Goal: Communication & Community: Answer question/provide support

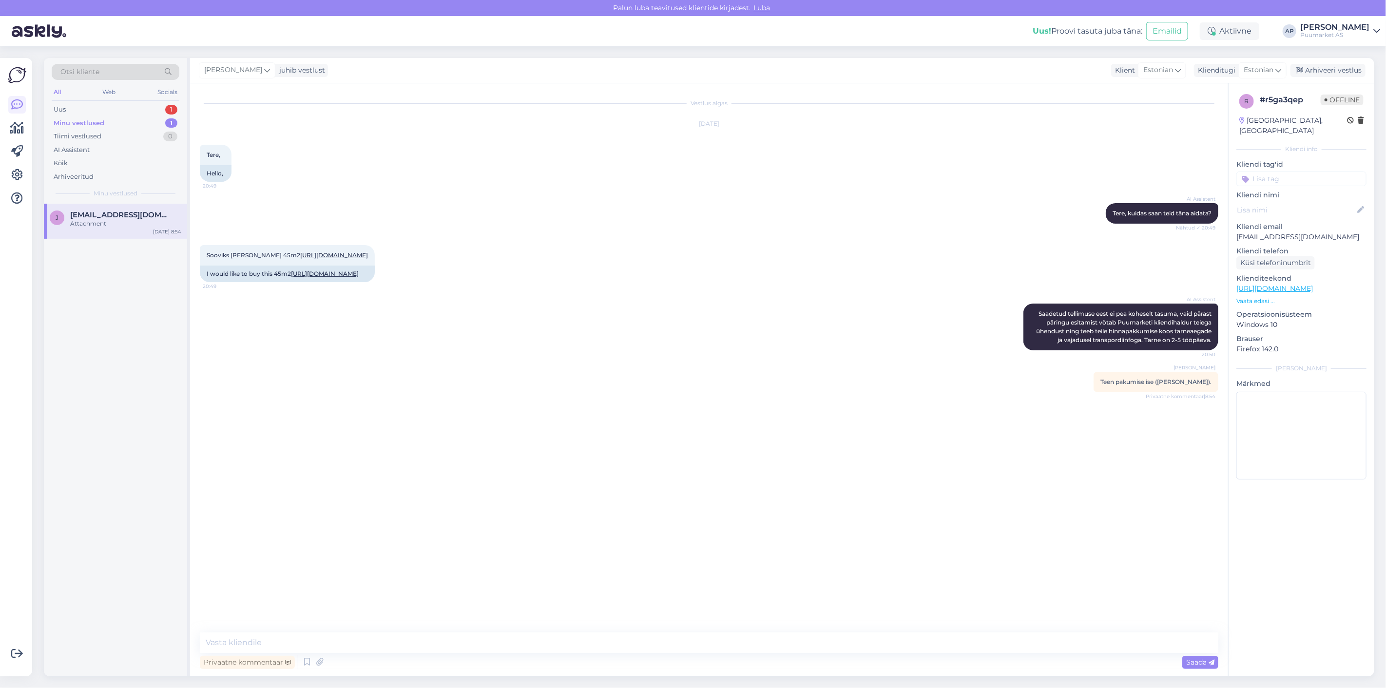
click at [444, 186] on div "[DATE] Tere, 20:49 Hello," at bounding box center [709, 153] width 1018 height 79
click at [110, 115] on div "Uus 1" at bounding box center [116, 110] width 128 height 14
click at [117, 215] on div "#tnn0aqrb" at bounding box center [125, 214] width 111 height 9
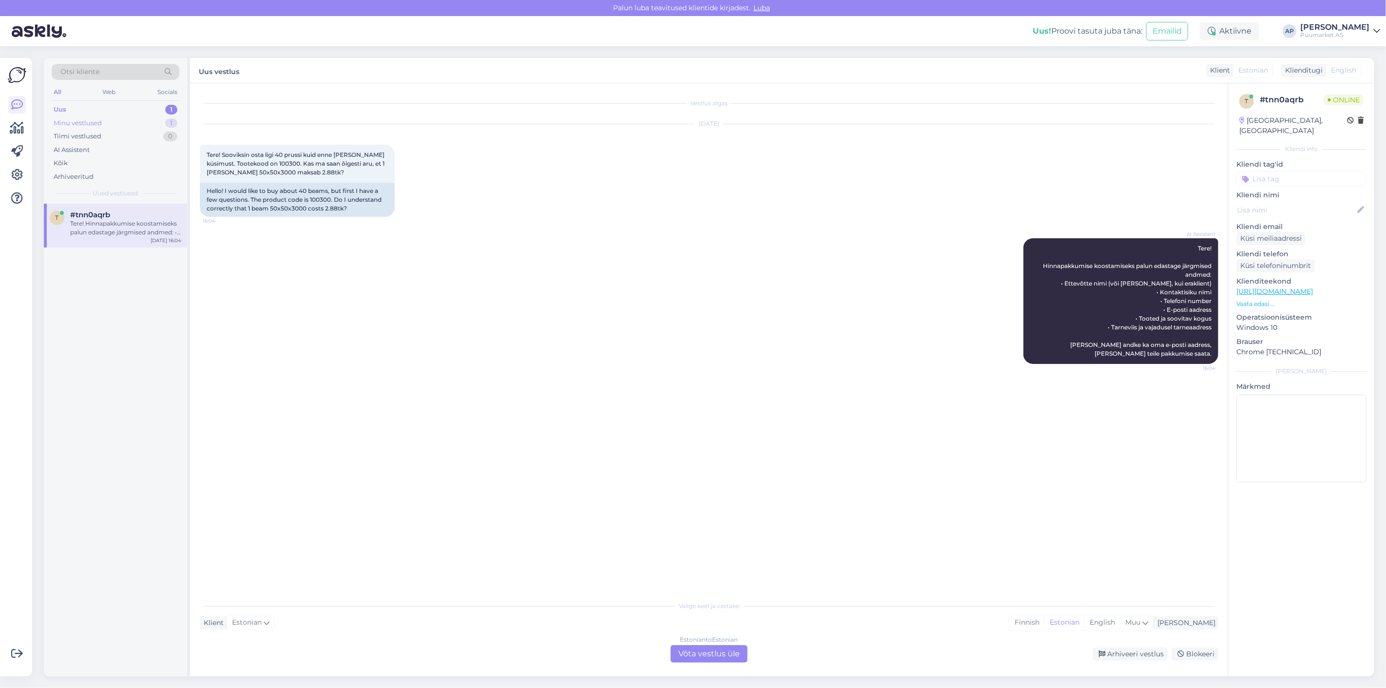
click at [128, 128] on div "Minu vestlused 1" at bounding box center [116, 123] width 128 height 14
click at [109, 117] on div "Minu vestlused 1" at bounding box center [116, 123] width 128 height 14
click at [128, 114] on div "Uus 1" at bounding box center [116, 110] width 128 height 14
click at [108, 220] on div "Tere! Hinnapakkumise koostamiseks palun edastage järgmised andmed: • Ettevõtte …" at bounding box center [125, 228] width 111 height 18
drag, startPoint x: 300, startPoint y: 161, endPoint x: 280, endPoint y: 166, distance: 20.9
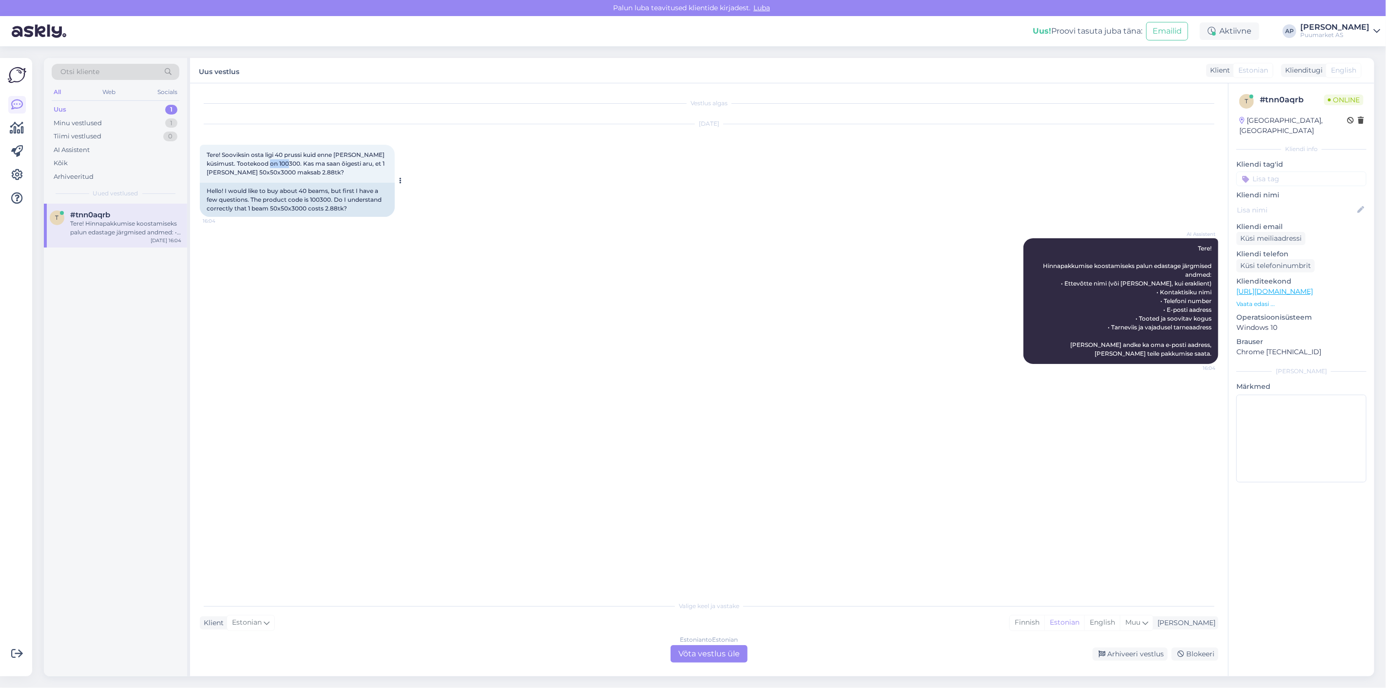
click at [280, 166] on span "Tere! Sooviksin osta ligi 40 prussi kuid enne [PERSON_NAME] küsimust. Tootekood…" at bounding box center [296, 163] width 179 height 25
copy span "100300"
click at [719, 641] on div "Estonian to Estonian" at bounding box center [709, 639] width 58 height 9
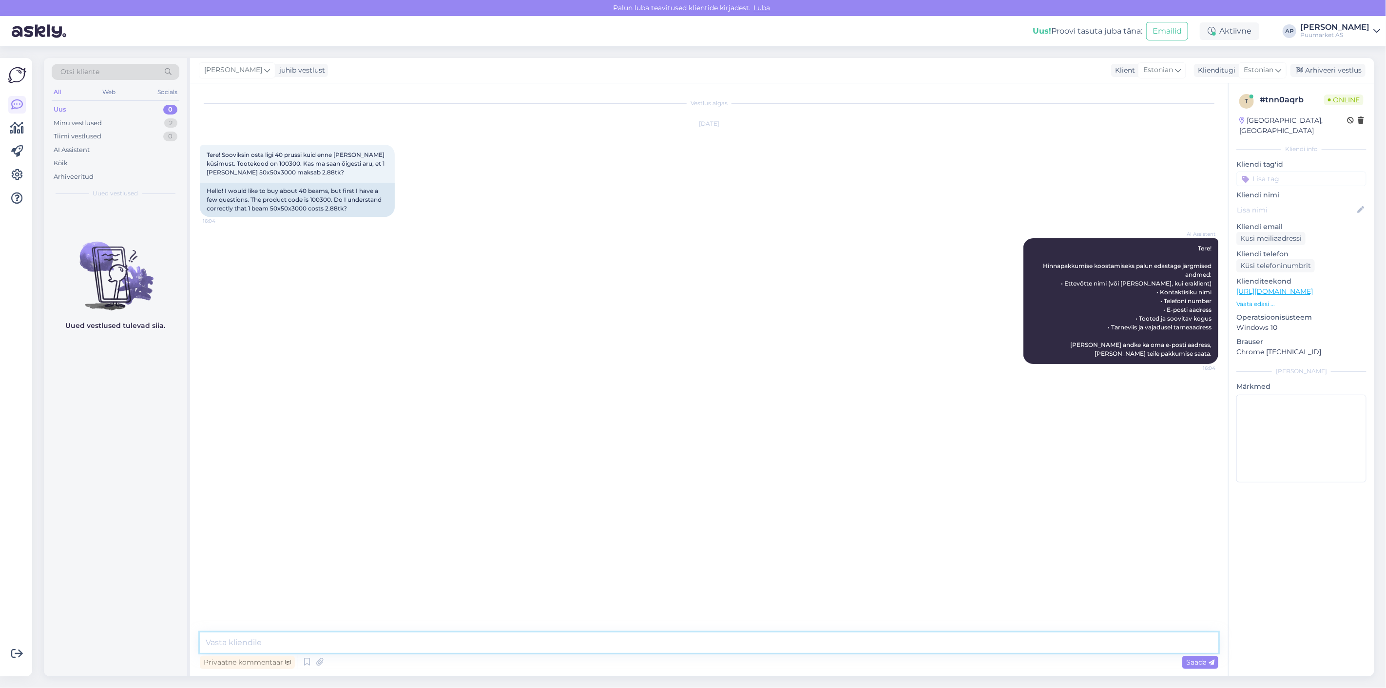
click at [704, 643] on textarea at bounding box center [709, 642] width 1018 height 20
type textarea "Jah tk hind on 2,88"
click at [1202, 660] on span "Saada" at bounding box center [1200, 662] width 28 height 9
click at [70, 114] on div "Uus 0" at bounding box center [116, 110] width 128 height 14
click at [74, 123] on div "Minu vestlused" at bounding box center [78, 123] width 48 height 10
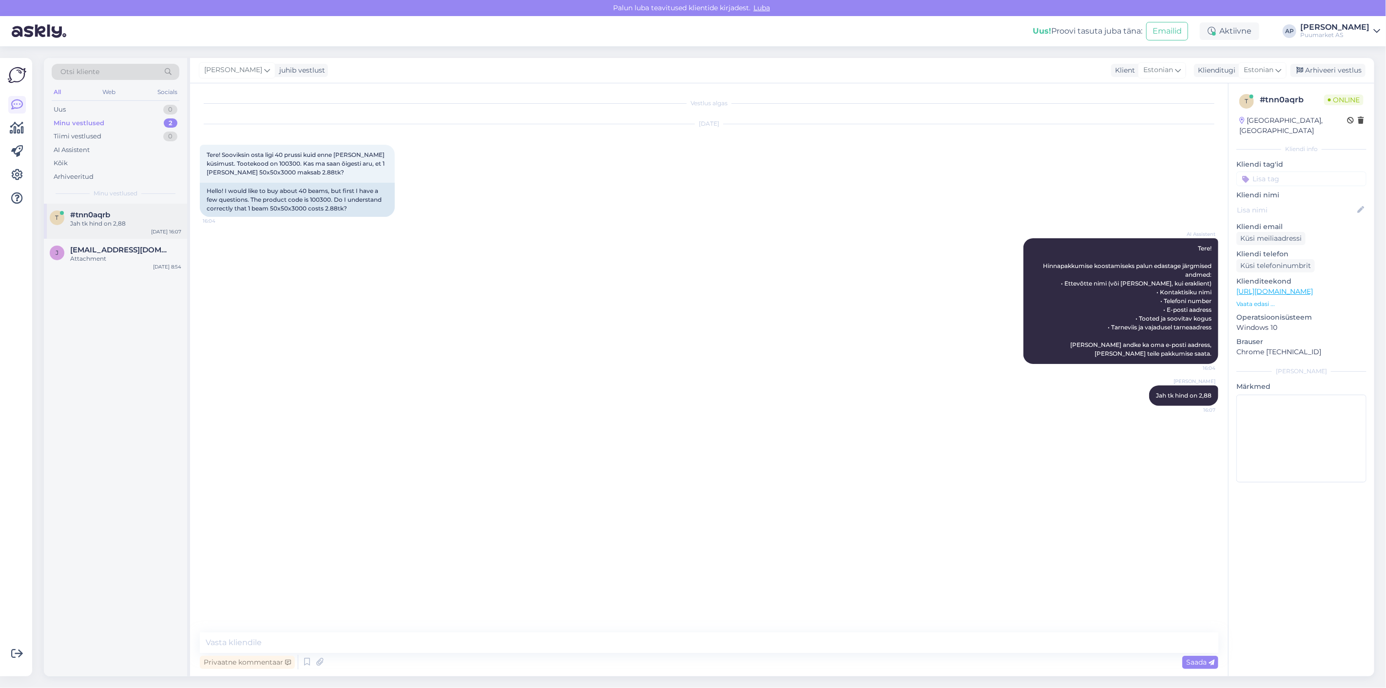
click at [94, 215] on span "#tnn0aqrb" at bounding box center [90, 214] width 40 height 9
click at [106, 247] on span "[EMAIL_ADDRESS][DOMAIN_NAME]" at bounding box center [120, 250] width 101 height 9
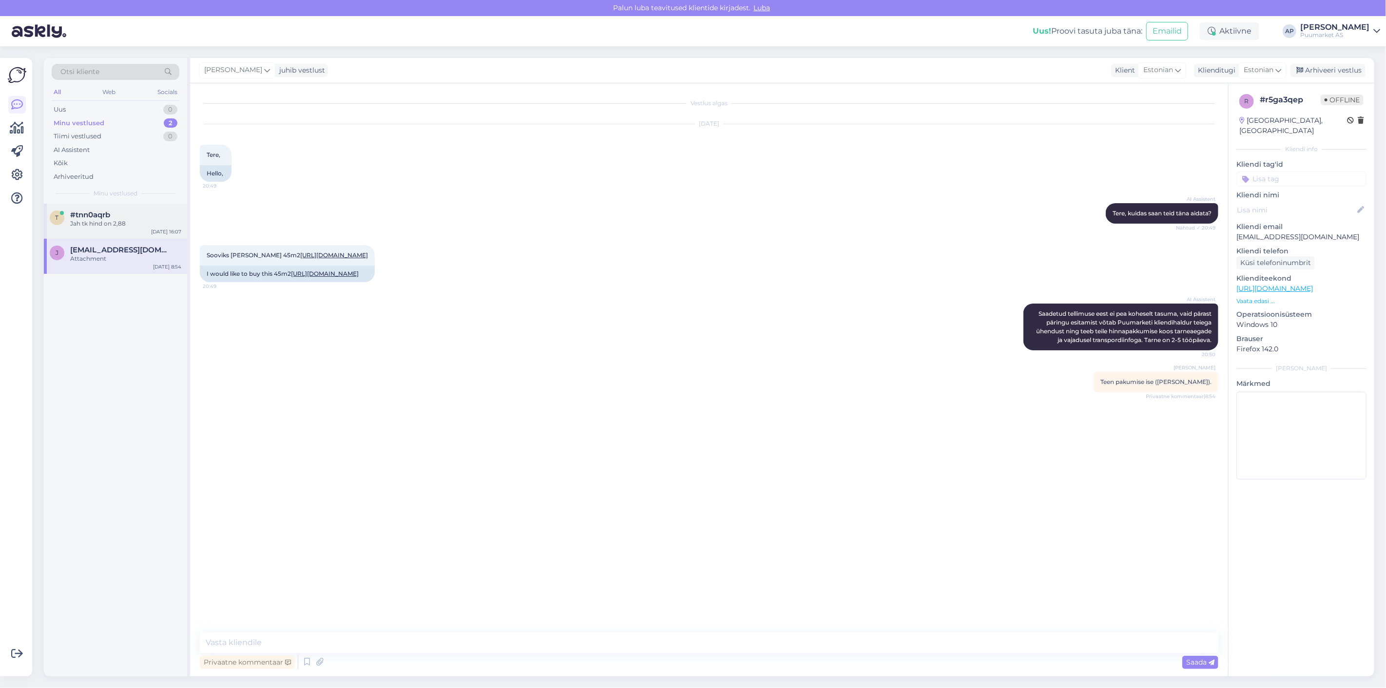
click at [111, 216] on div "#tnn0aqrb" at bounding box center [125, 214] width 111 height 9
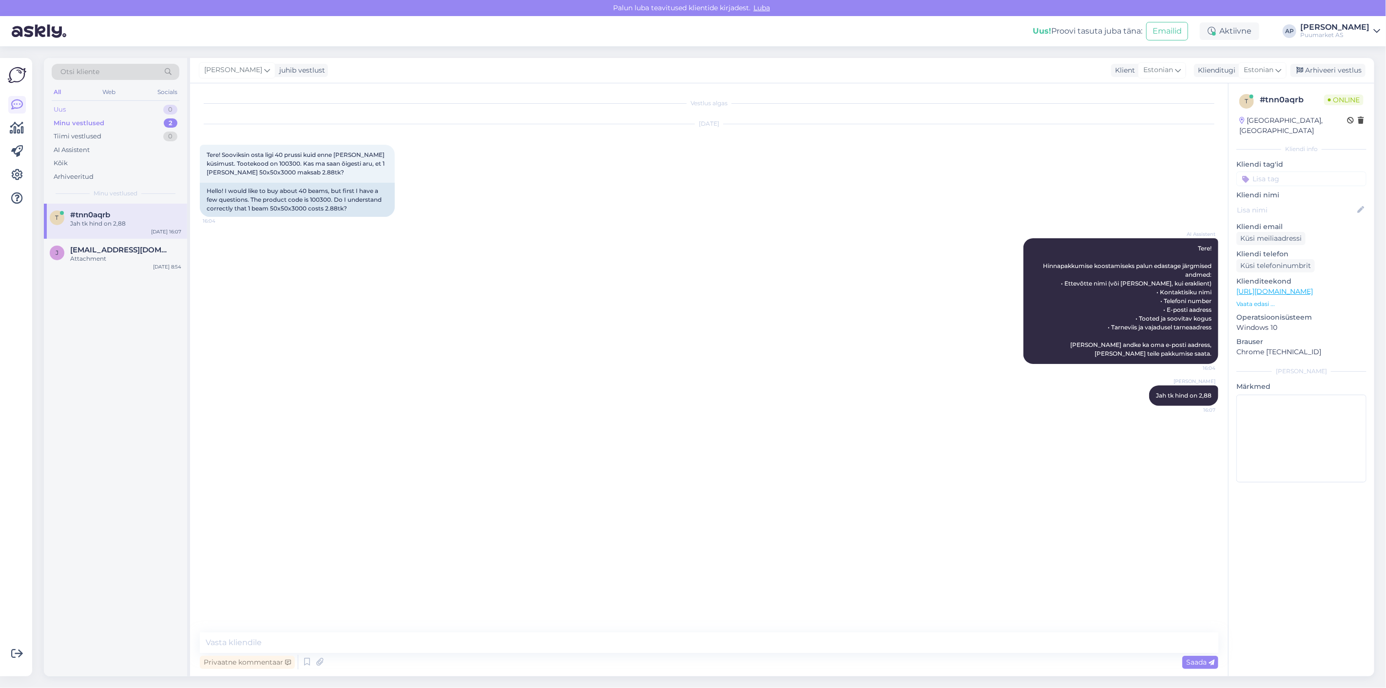
click at [80, 104] on div "Uus 0" at bounding box center [116, 110] width 128 height 14
click at [86, 117] on div "Minu vestlused 2" at bounding box center [116, 123] width 128 height 14
click at [112, 257] on div "Attachment" at bounding box center [125, 258] width 111 height 9
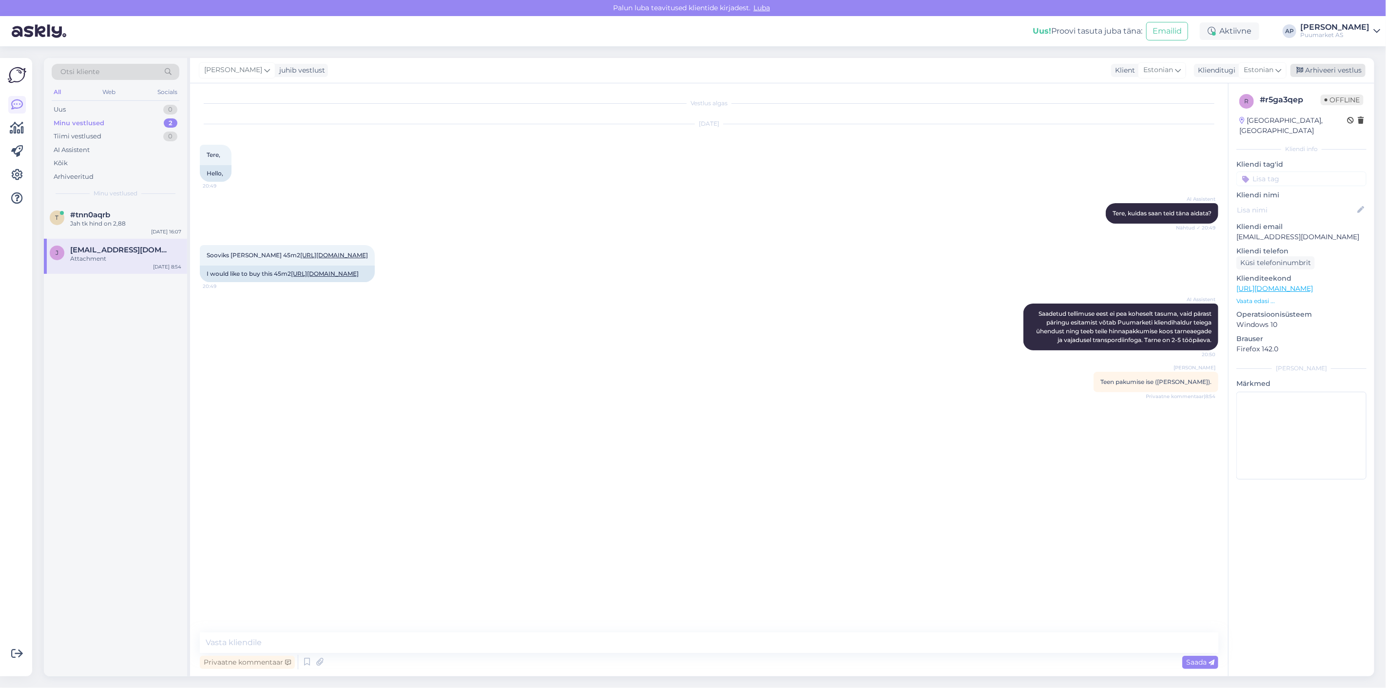
click at [1333, 67] on div "Arhiveeri vestlus" at bounding box center [1327, 70] width 75 height 13
click at [126, 231] on div "t #tnn0aqrb Jah tk hind on 2,88 [DATE] 16:07" at bounding box center [115, 221] width 143 height 35
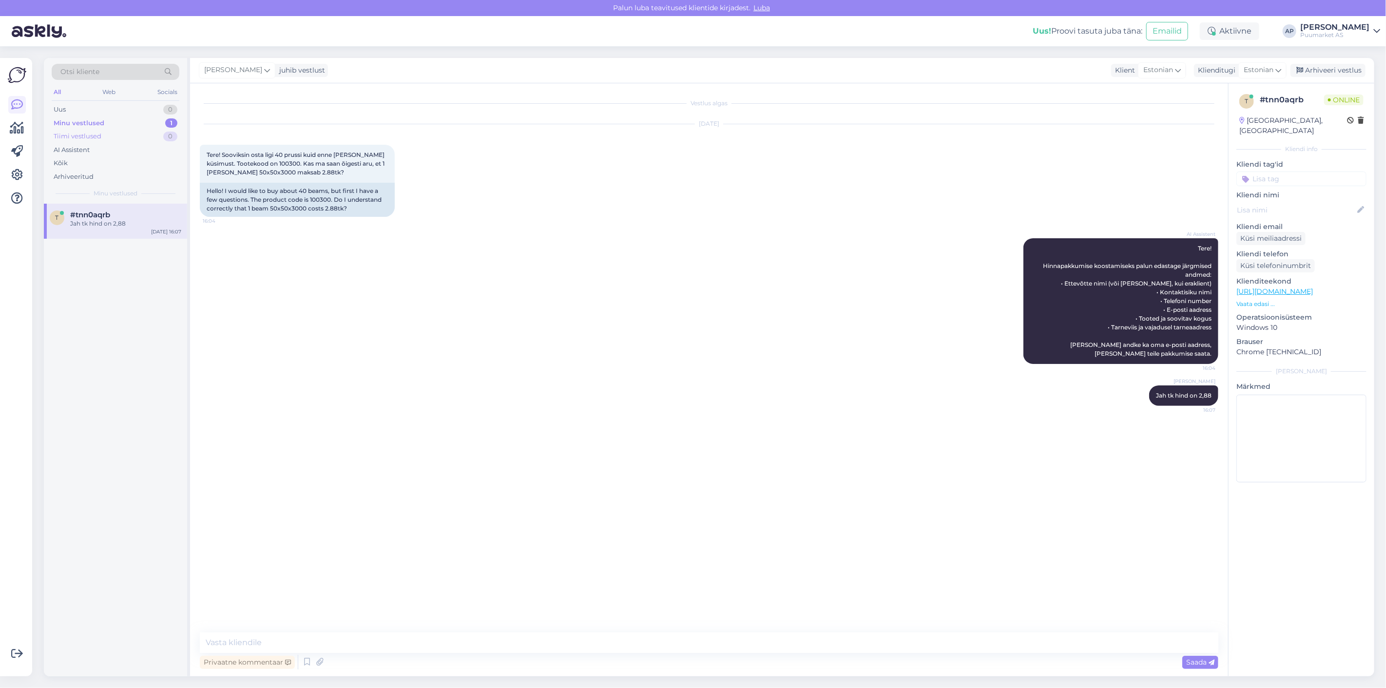
click at [93, 142] on div "Tiimi vestlused 0" at bounding box center [116, 137] width 128 height 14
click at [90, 161] on div "Kõik" at bounding box center [116, 163] width 128 height 14
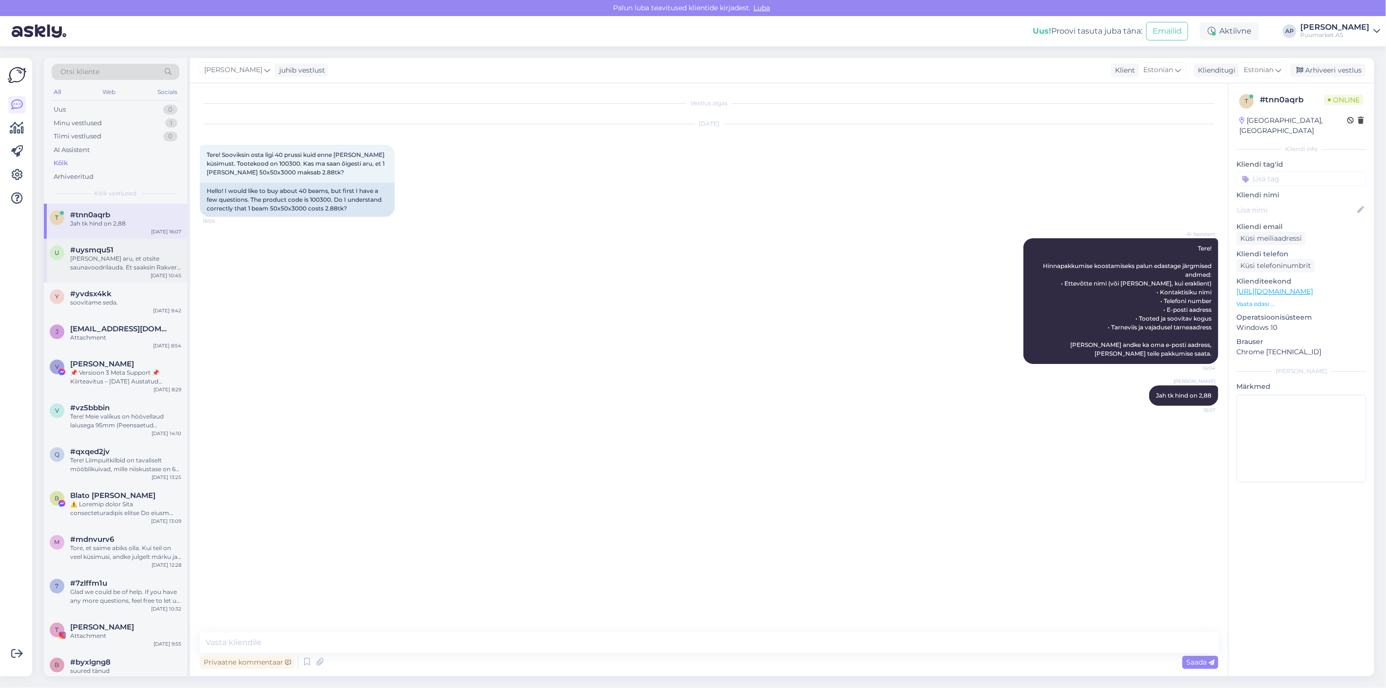
click at [117, 255] on div "[PERSON_NAME] aru, et otsite saunavoodrilauda. Et saaksin Rakvere osakonna laos…" at bounding box center [125, 263] width 111 height 18
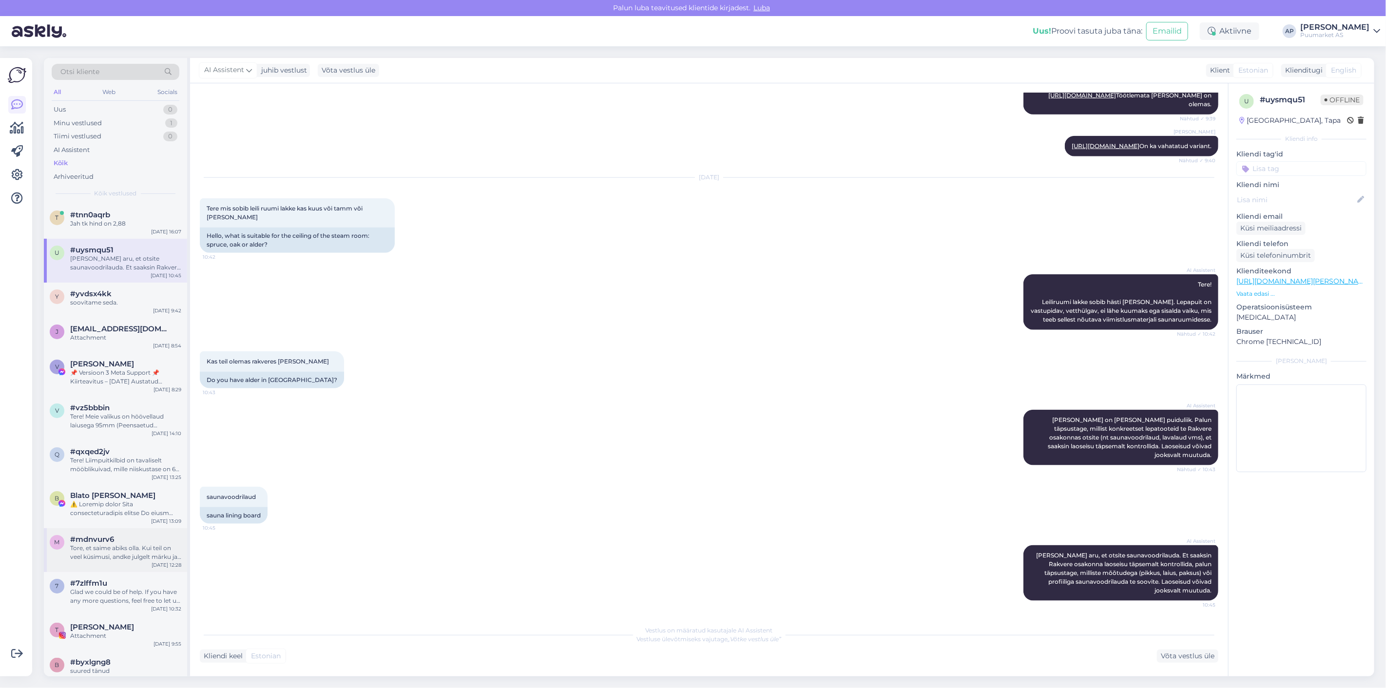
click at [120, 536] on div "#mdnvurv6" at bounding box center [125, 539] width 111 height 9
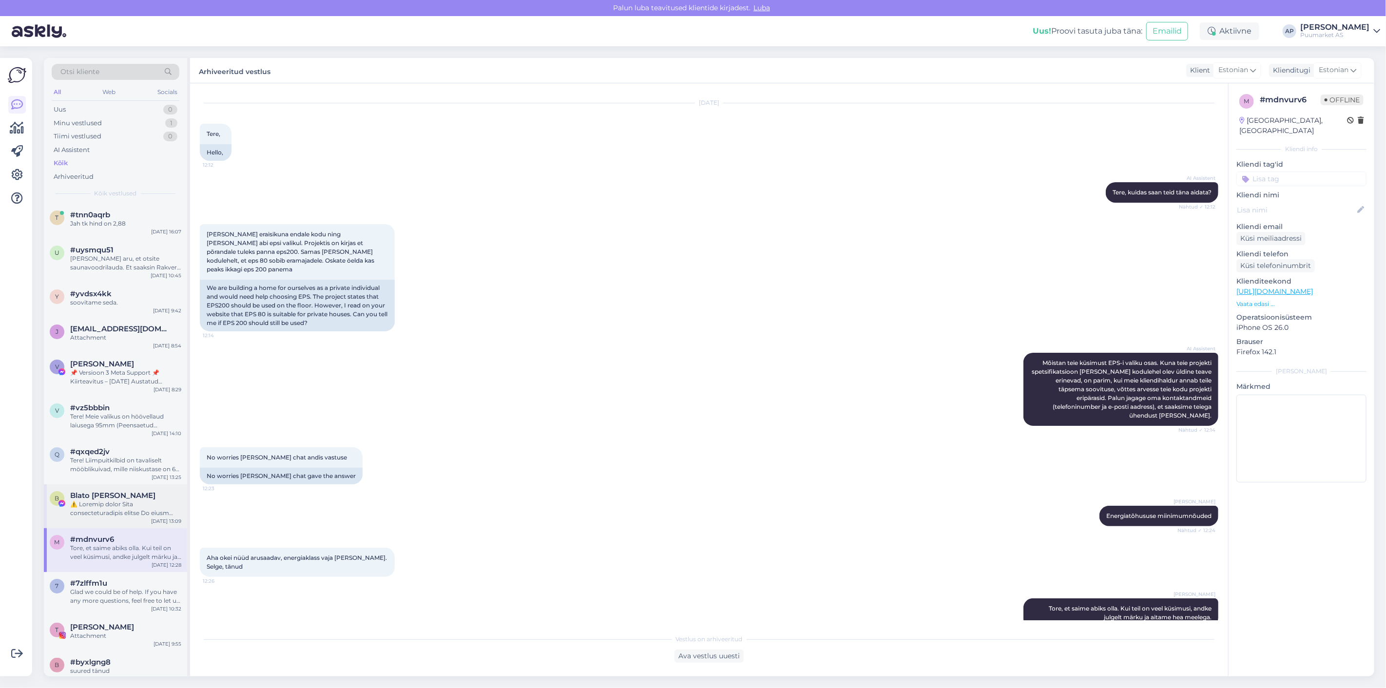
click at [116, 497] on span "Blato [PERSON_NAME]" at bounding box center [112, 495] width 85 height 9
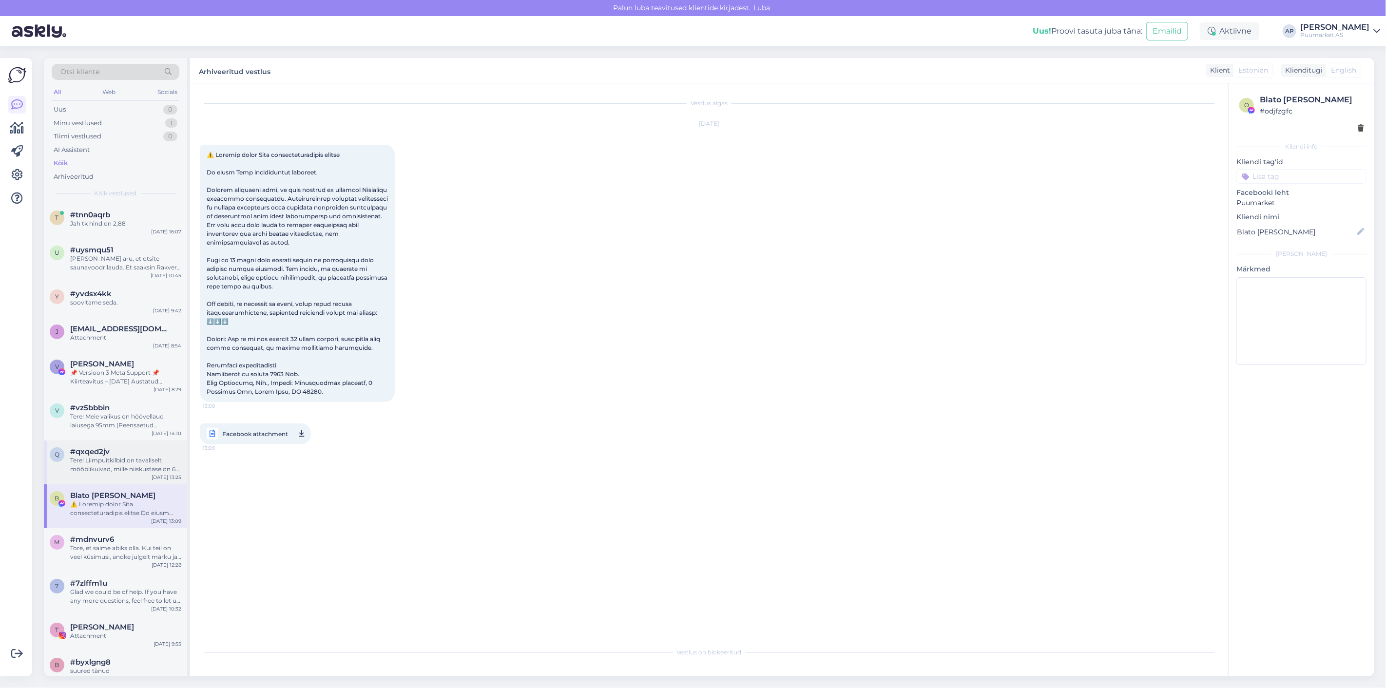
click at [116, 474] on div "q #qxqed2jv Tere! Liimpuitkilbid on tavaliselt mööblikuivad, mille niiskustase …" at bounding box center [115, 462] width 143 height 44
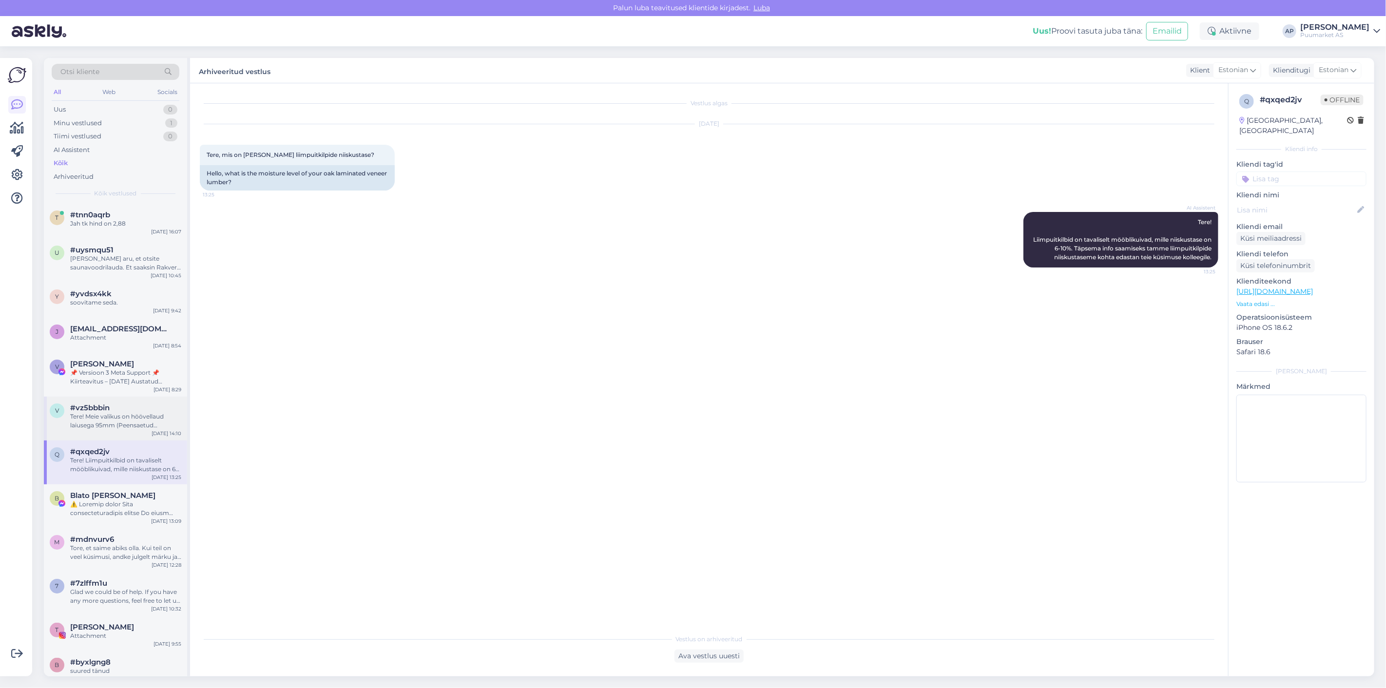
click at [122, 419] on div "Tere! Meie valikus on höövellaud laiusega 95mm (Peensaetud höövellaud SH 21x95x…" at bounding box center [125, 421] width 111 height 18
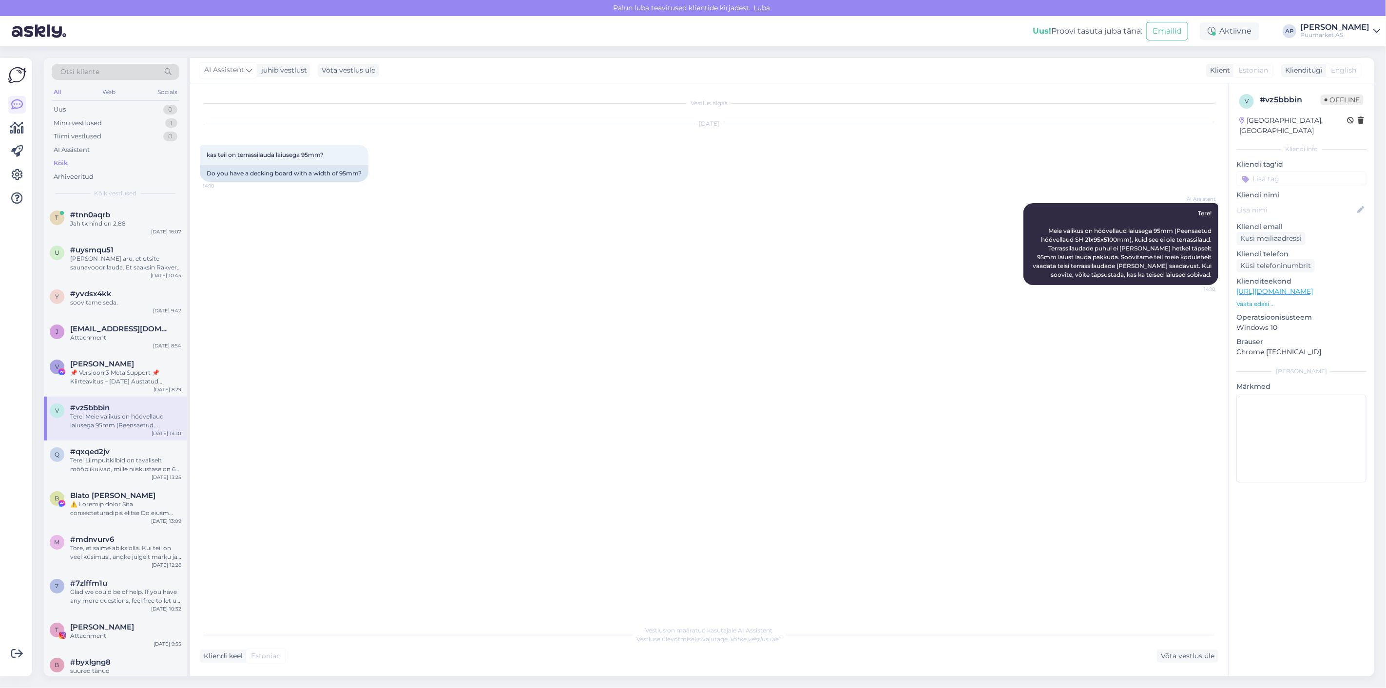
click at [1267, 171] on input at bounding box center [1301, 178] width 130 height 15
click at [1304, 213] on span "AI assistent" at bounding box center [1301, 216] width 34 height 6
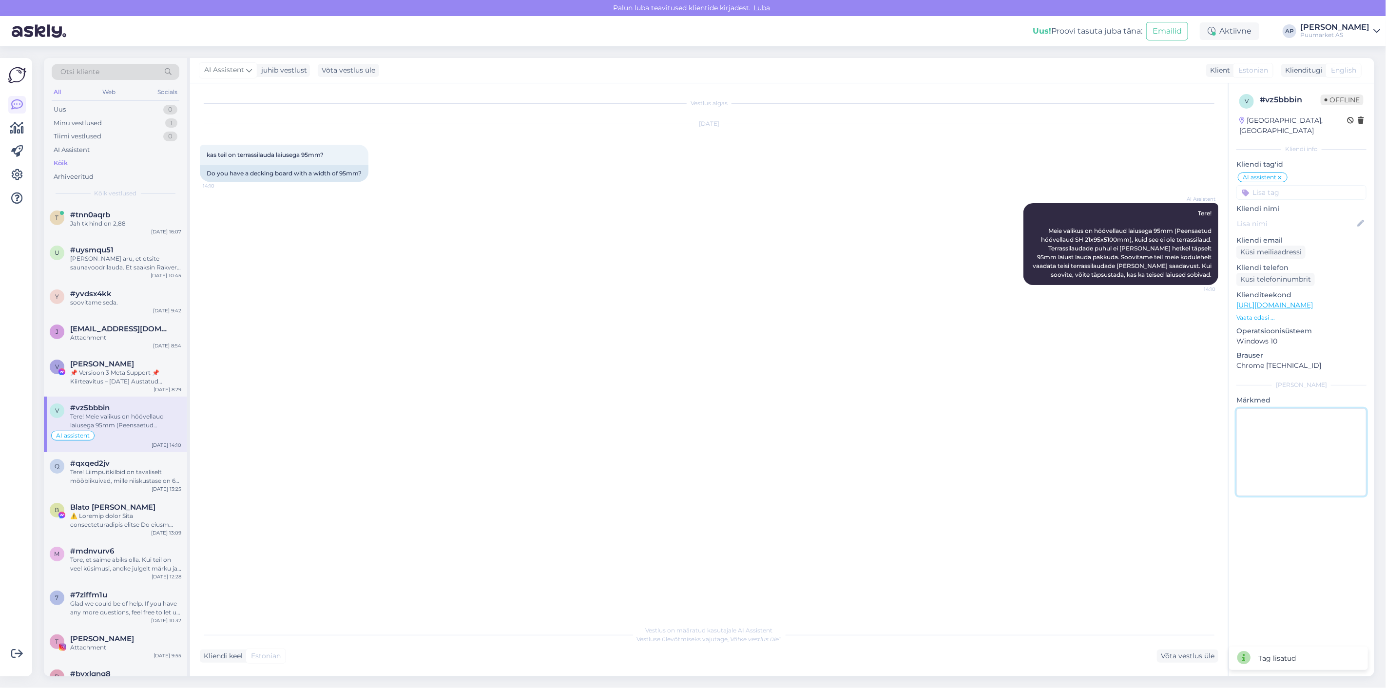
click at [1284, 424] on textarea at bounding box center [1301, 452] width 130 height 88
type textarea "vale info meil on 28x95 terrassi laudu olemas [PERSON_NAME]"
click at [1263, 522] on div "v # vz5bbbin Offline [GEOGRAPHIC_DATA], [GEOGRAPHIC_DATA] Kliendi info Kliendi …" at bounding box center [1301, 379] width 146 height 593
click at [124, 357] on div "V [PERSON_NAME] Vinni 📌 Versioon 3 Meta Support 📌 Kiirteavitus – [DATE] Austatu…" at bounding box center [115, 375] width 143 height 44
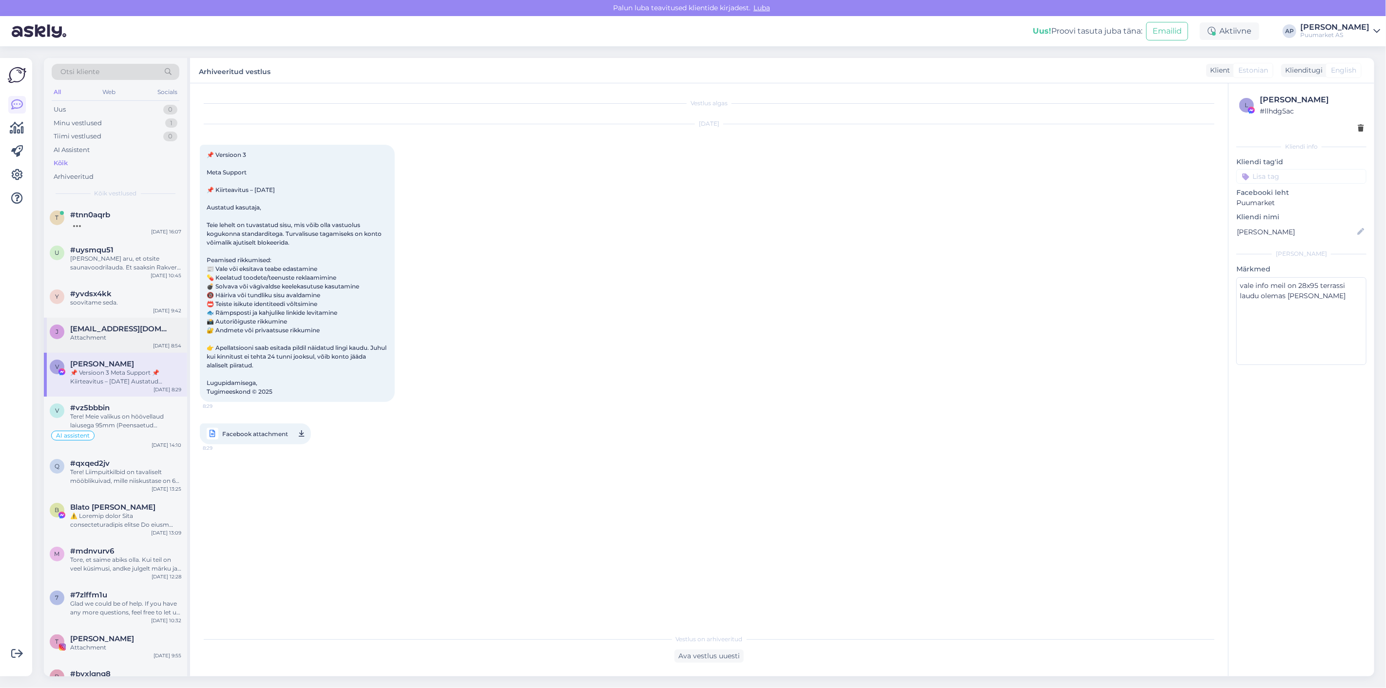
click at [123, 325] on span "[EMAIL_ADDRESS][DOMAIN_NAME]" at bounding box center [120, 328] width 101 height 9
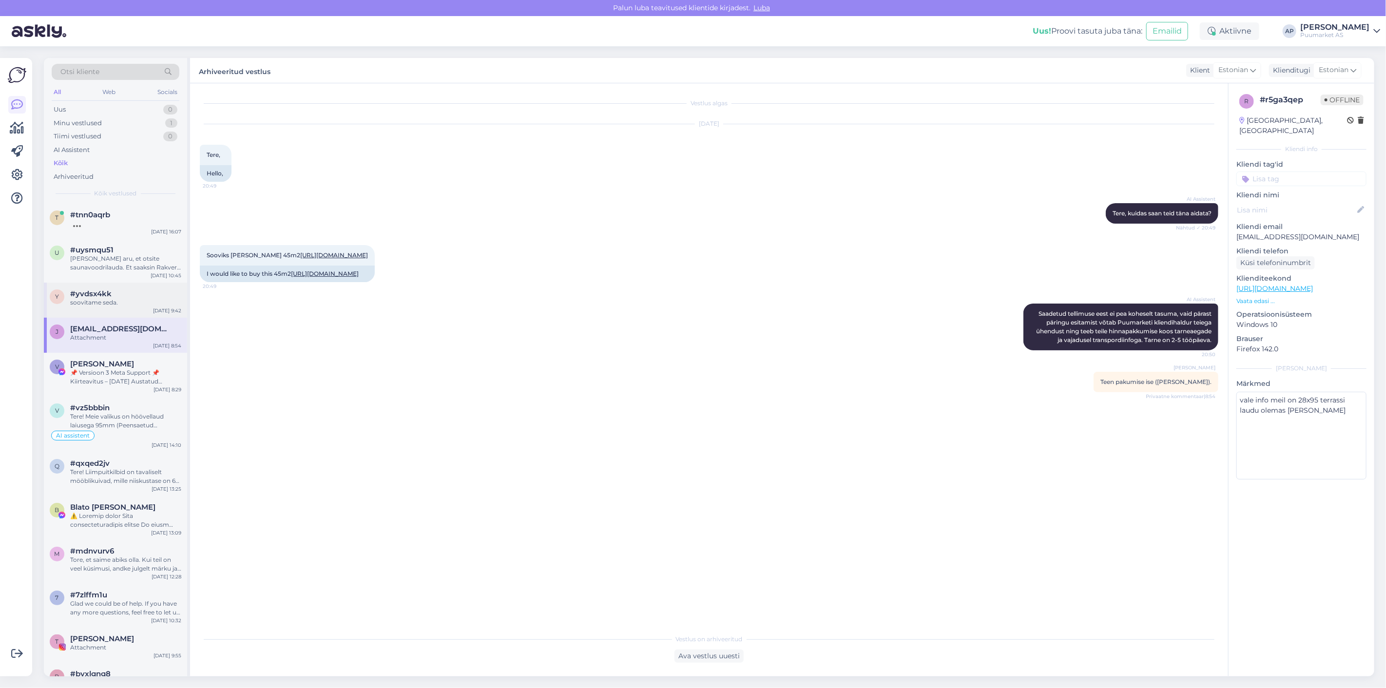
click at [132, 283] on div "y #yvdsx4kk soovitame seda. [DATE] 9:42" at bounding box center [115, 300] width 143 height 35
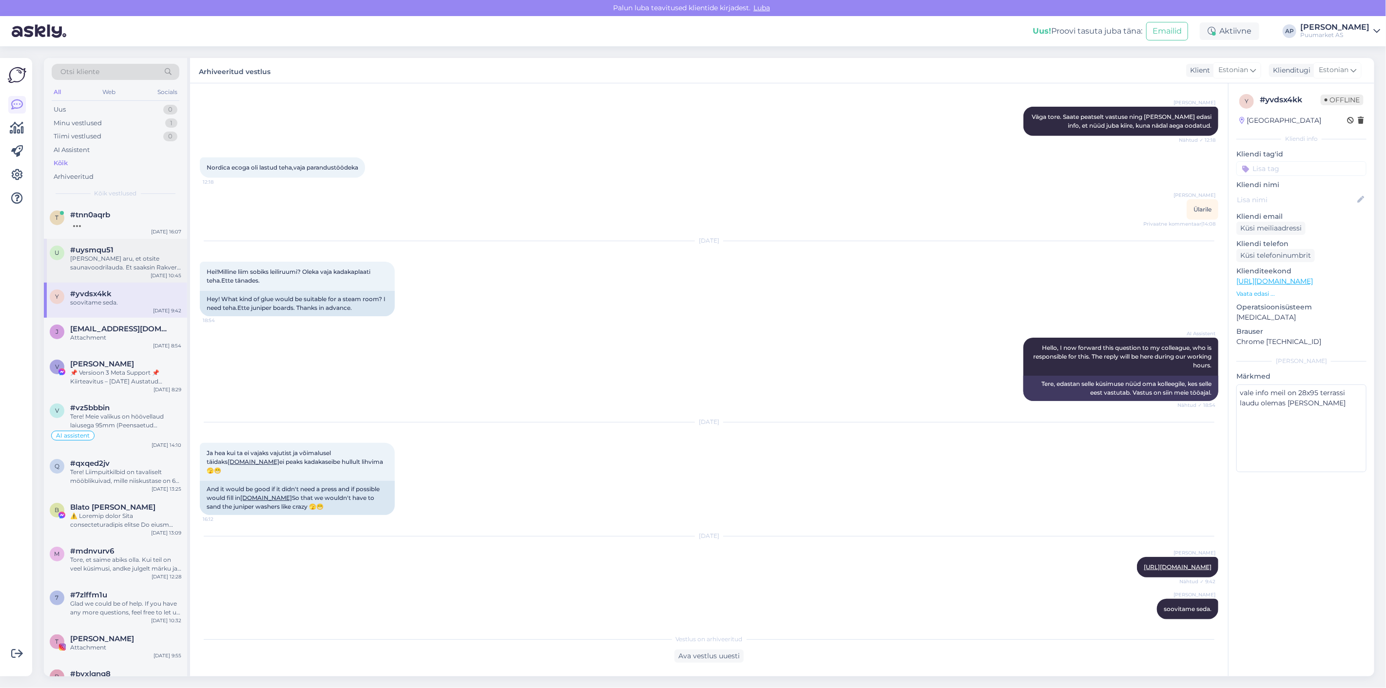
click at [128, 252] on div "#uysmqu51" at bounding box center [125, 250] width 111 height 9
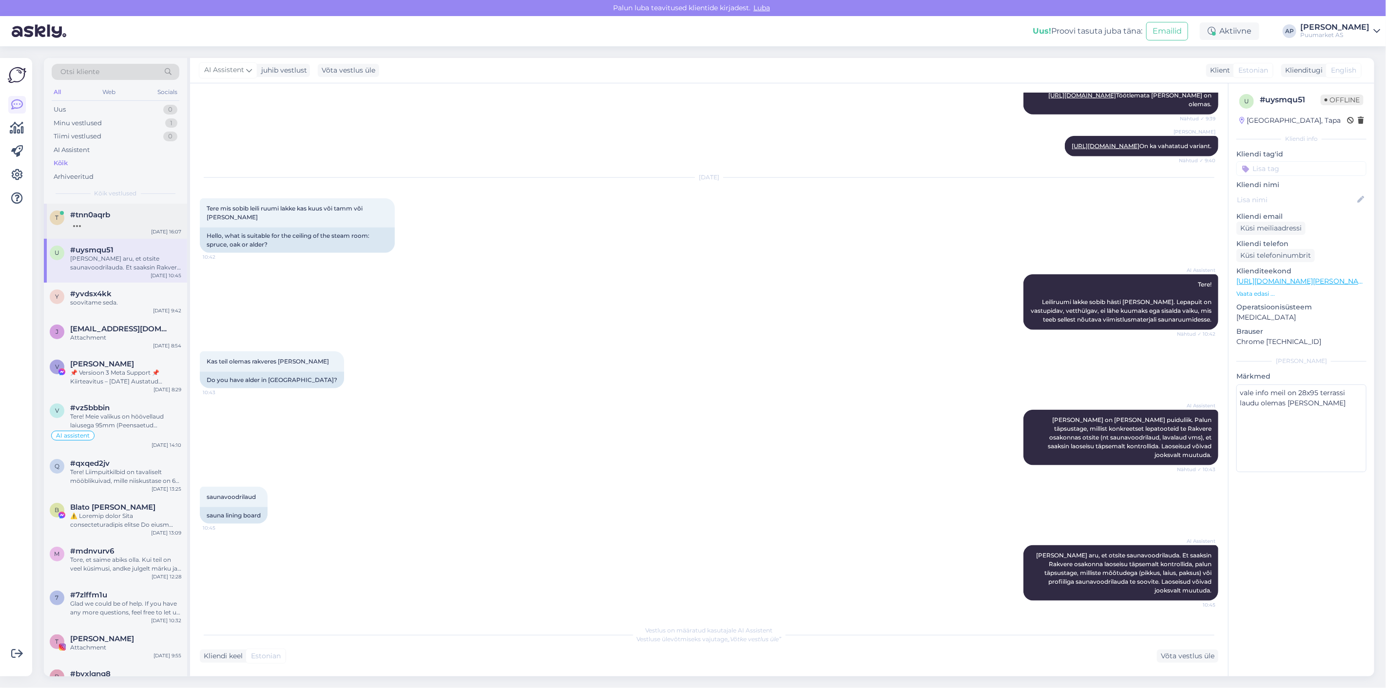
click at [127, 233] on div "t #tnn0aqrb [DATE] 16:07" at bounding box center [115, 221] width 143 height 35
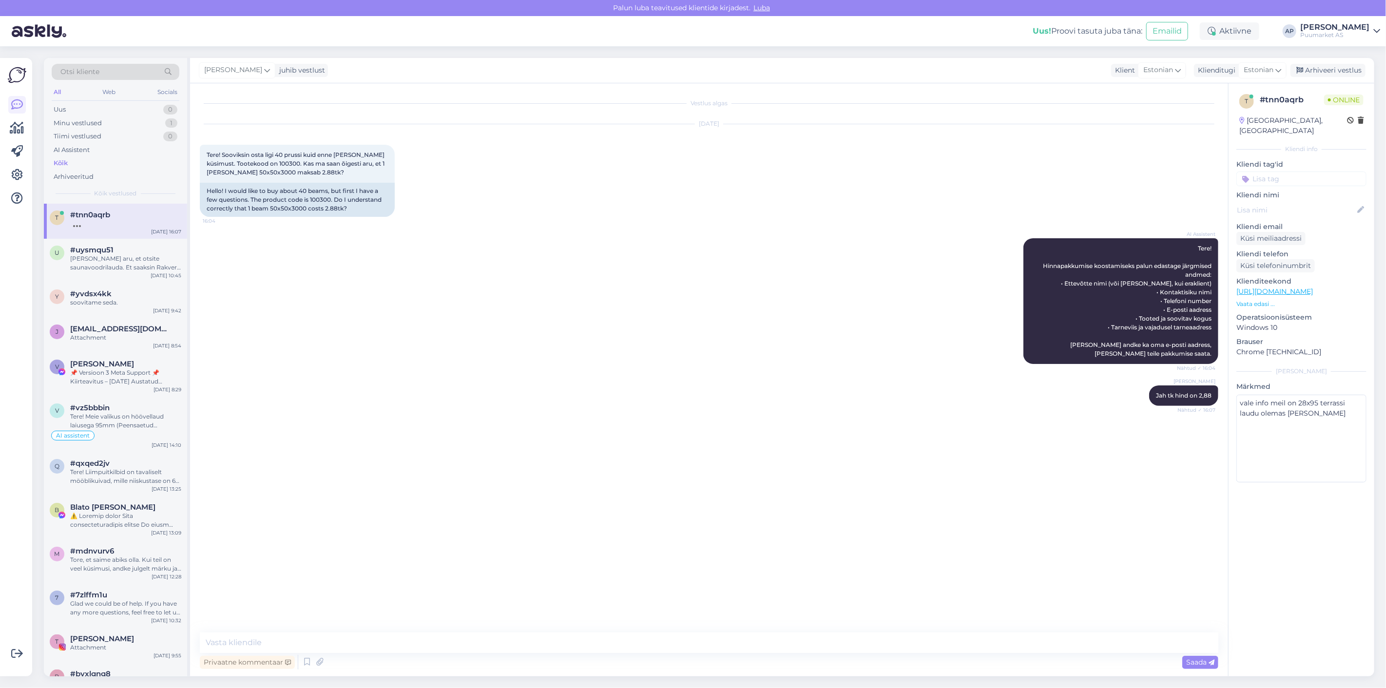
scroll to position [0, 0]
click at [614, 437] on div "Vestlus algas [DATE] Tere! Sooviksin osta ligi 40 prussi kuid enne [PERSON_NAME…" at bounding box center [713, 358] width 1027 height 531
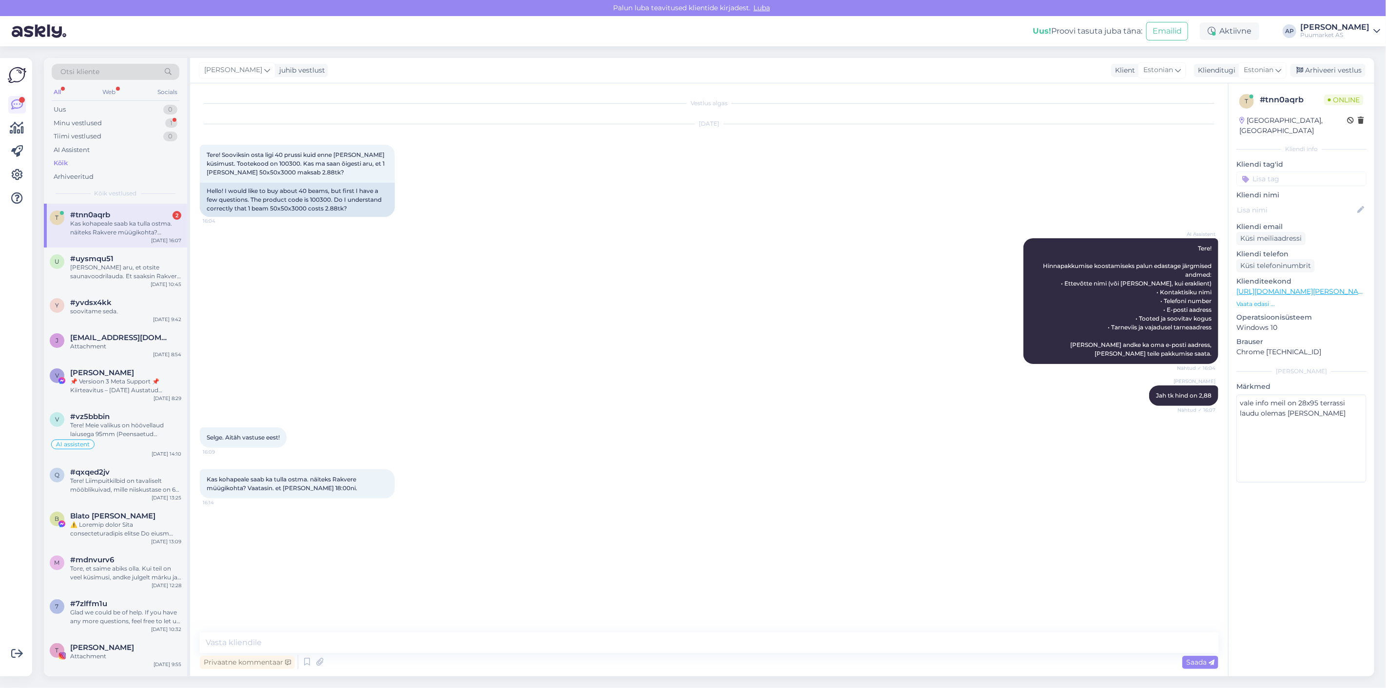
click at [96, 224] on div "Kas kohapeale saab ka tulla ostma. näiteks Rakvere müügikohta? Vaatasin. et [PE…" at bounding box center [125, 228] width 111 height 18
drag, startPoint x: 215, startPoint y: 437, endPoint x: 264, endPoint y: 440, distance: 48.8
click at [264, 440] on span "Selge. Aitäh vastuse eest!" at bounding box center [243, 437] width 73 height 7
click at [295, 438] on div at bounding box center [290, 437] width 9 height 20
drag, startPoint x: 213, startPoint y: 479, endPoint x: 343, endPoint y: 492, distance: 130.7
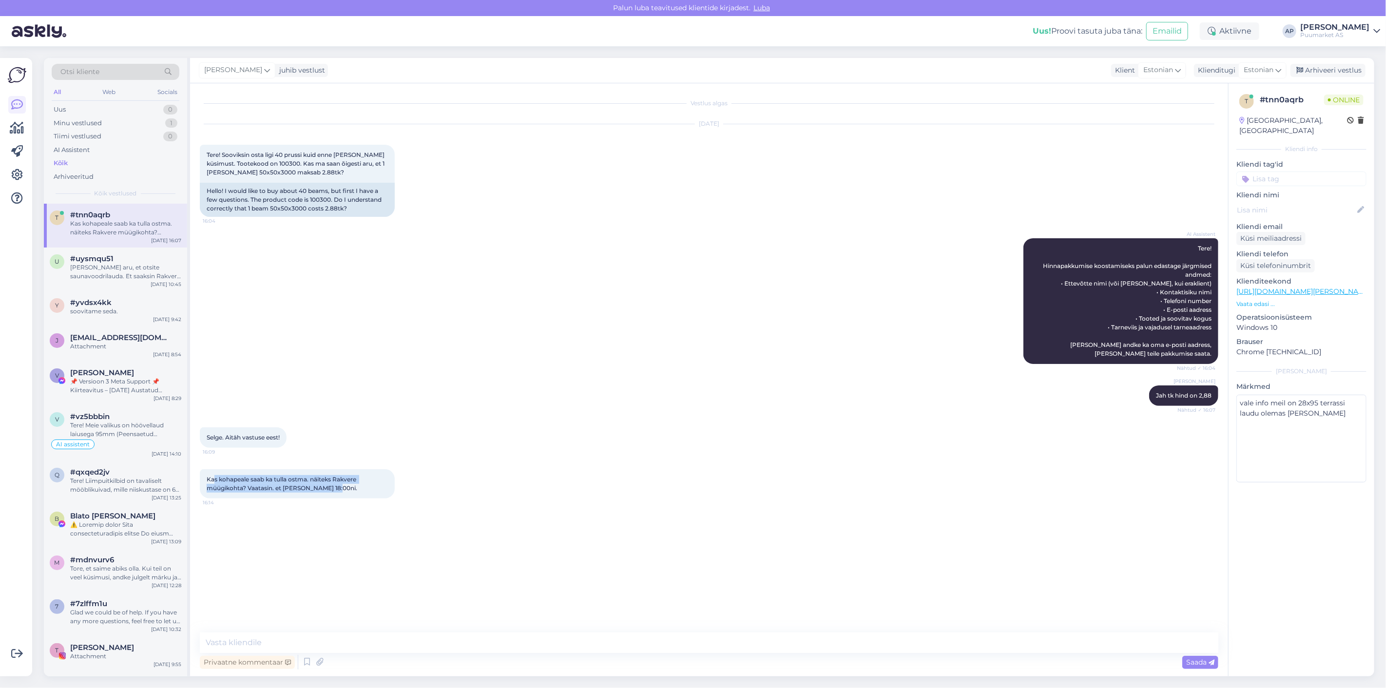
click at [343, 492] on div "Kas kohapeale saab ka tulla ostma. näiteks Rakvere müügikohta? Vaatasin. et [PE…" at bounding box center [297, 483] width 195 height 29
drag, startPoint x: 215, startPoint y: 477, endPoint x: 368, endPoint y: 476, distance: 152.5
click at [368, 476] on div "Kas kohapeale saab ka tulla ostma. näiteks Rakvere müügikohta? Vaatasin. et [PE…" at bounding box center [297, 483] width 195 height 29
click at [354, 479] on span "Kas kohapeale saab ka tulla ostma. näiteks Rakvere müügikohta? Vaatasin. et [PE…" at bounding box center [282, 484] width 151 height 16
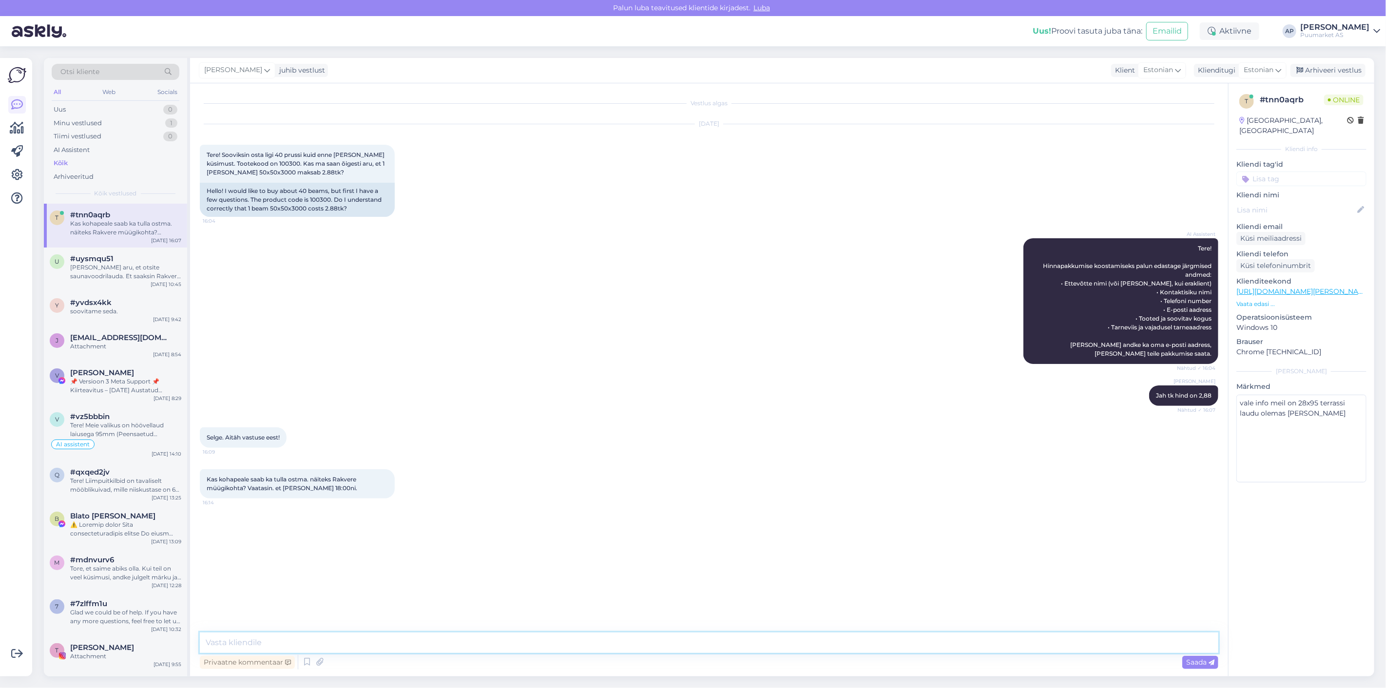
click at [309, 640] on textarea at bounding box center [709, 642] width 1018 height 20
drag, startPoint x: 537, startPoint y: 636, endPoint x: 176, endPoint y: 587, distance: 364.4
click at [153, 614] on div "Otsi kliente All Web Socials Uus 0 Minu vestlused 1 Tiimi vestlused 0 AI Assist…" at bounding box center [709, 367] width 1330 height 618
paste textarea "Ja ikka saab, kuid arvestage sellega, et peaksite [PERSON_NAME] vähemalt pool t…"
drag, startPoint x: 388, startPoint y: 646, endPoint x: 358, endPoint y: 644, distance: 30.3
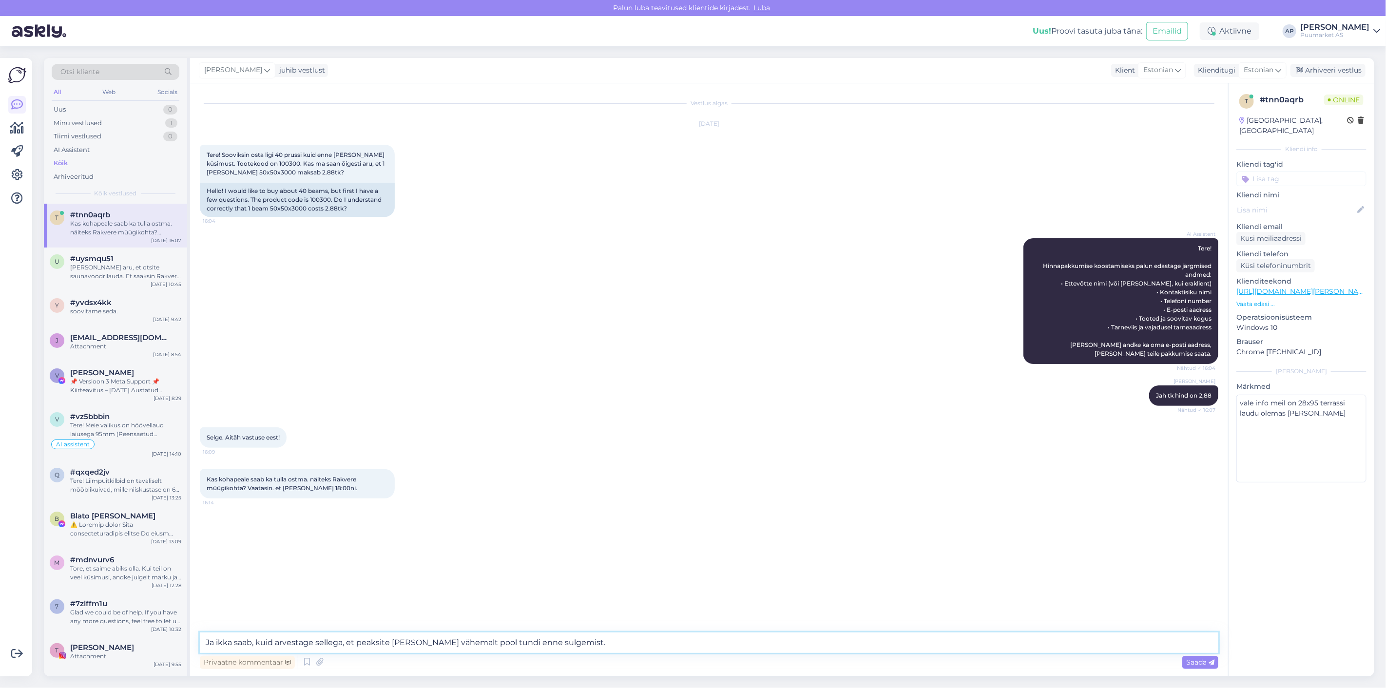
click at [358, 644] on textarea "Ja ikka saab, kuid arvestage sellega, et peaksite [PERSON_NAME] vähemalt pool t…" at bounding box center [709, 642] width 1018 height 20
click at [417, 642] on textarea "Ja ikka saab, kuid arvestage sellega, et võiks [PERSON_NAME] vähemalt pool tund…" at bounding box center [709, 642] width 1018 height 20
click at [426, 641] on textarea "Ja ikka saab, kuid arvestage sellega, et võiks [PERSON_NAME] vähemalt pool tund…" at bounding box center [709, 642] width 1018 height 20
type textarea "Ja ikka saab, kuid arvestage sellega, et võiks [PERSON_NAME] vähemalt pool tund…"
click at [1199, 662] on span "Saada" at bounding box center [1200, 662] width 28 height 9
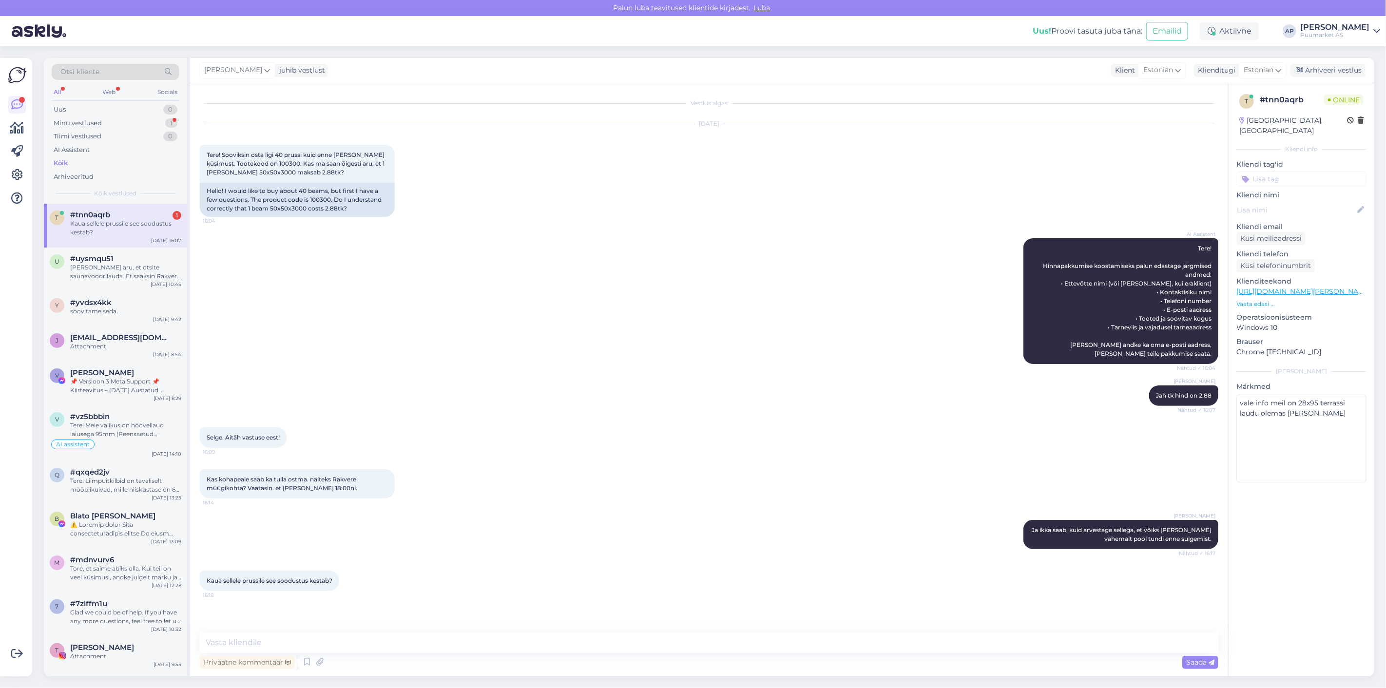
click at [393, 387] on div "[PERSON_NAME] Jah tk hind on 2,88 Nähtud ✓ 16:07" at bounding box center [709, 396] width 1018 height 42
drag, startPoint x: 279, startPoint y: 162, endPoint x: 299, endPoint y: 164, distance: 19.6
click at [299, 164] on span "Tere! Sooviksin osta ligi 40 prussi kuid enne [PERSON_NAME] küsimust. Tootekood…" at bounding box center [296, 163] width 179 height 25
copy span "100300"
click at [322, 180] on div "Tere! Sooviksin osta ligi 40 prussi kuid enne [PERSON_NAME] küsimust. Tootekood…" at bounding box center [297, 164] width 195 height 38
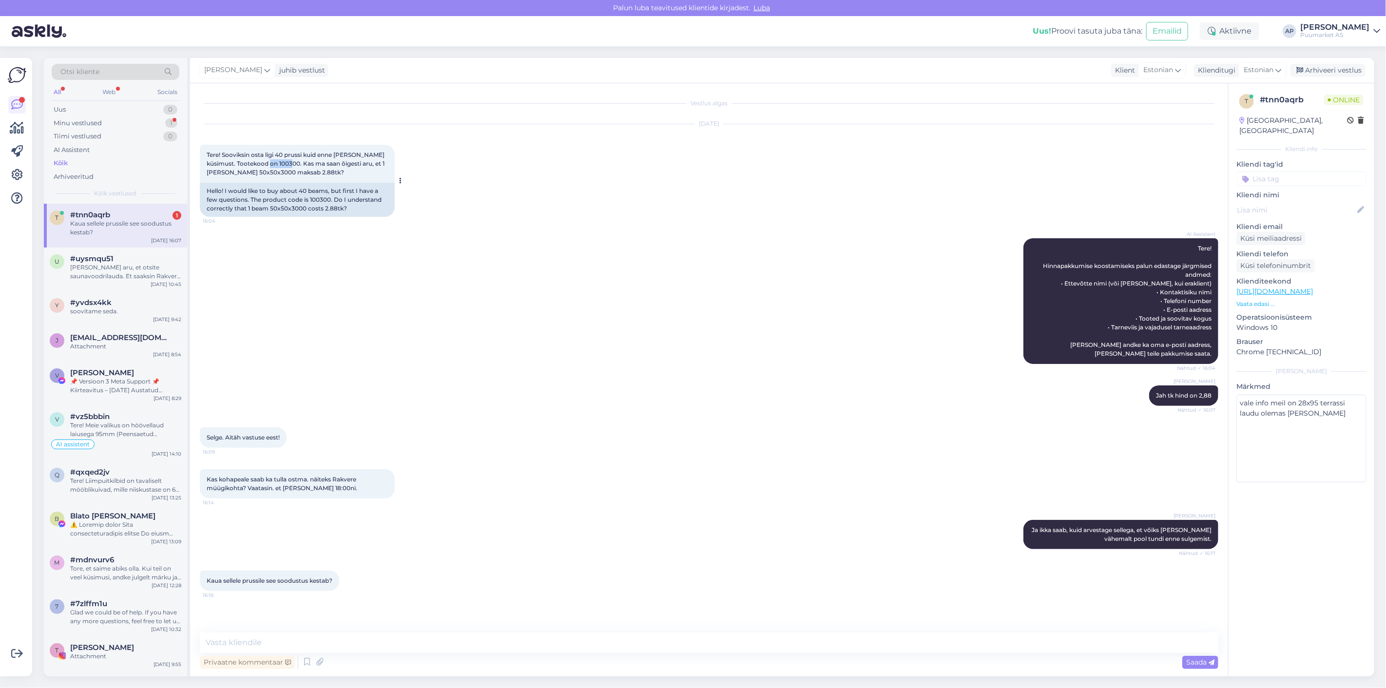
drag, startPoint x: 279, startPoint y: 162, endPoint x: 301, endPoint y: 163, distance: 21.9
click at [301, 163] on span "Tere! Sooviksin osta ligi 40 prussi kuid enne [PERSON_NAME] küsimust. Tootekood…" at bounding box center [296, 163] width 179 height 25
copy span "100300."
click at [492, 385] on div "[PERSON_NAME] Jah tk hind on 2,88 Nähtud ✓ 16:07" at bounding box center [709, 396] width 1018 height 42
click at [495, 446] on div "Selge. Aitäh vastuse eest! 16:09" at bounding box center [709, 438] width 1018 height 42
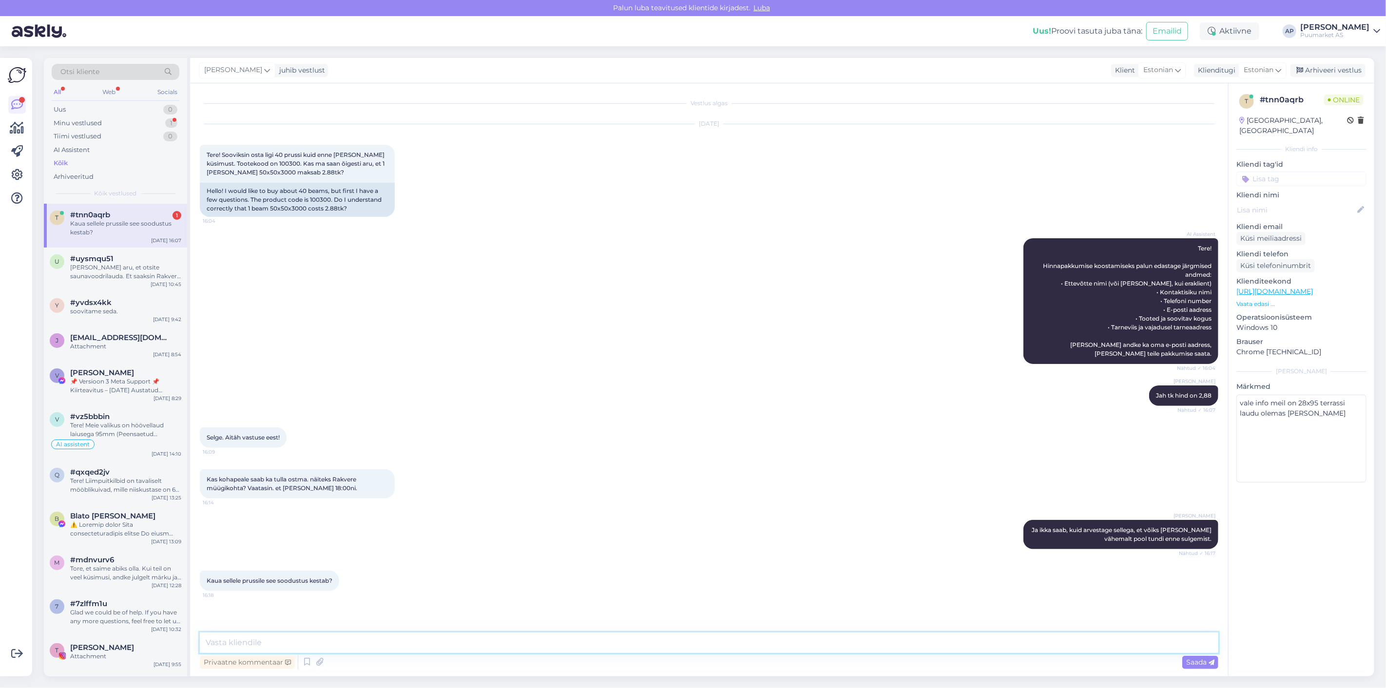
click at [257, 634] on textarea at bounding box center [709, 642] width 1018 height 20
click at [388, 634] on textarea at bounding box center [709, 642] width 1018 height 20
type textarea "Oktoobri lõpuni"
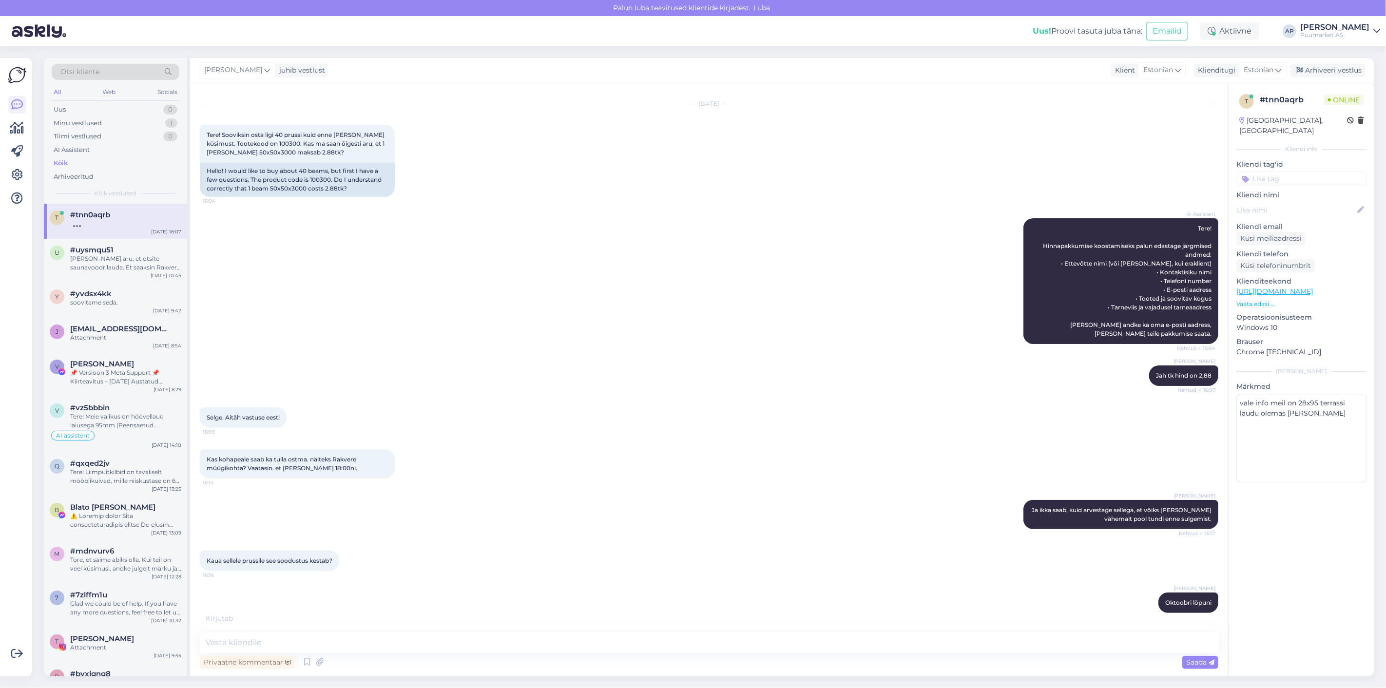
scroll to position [61, 0]
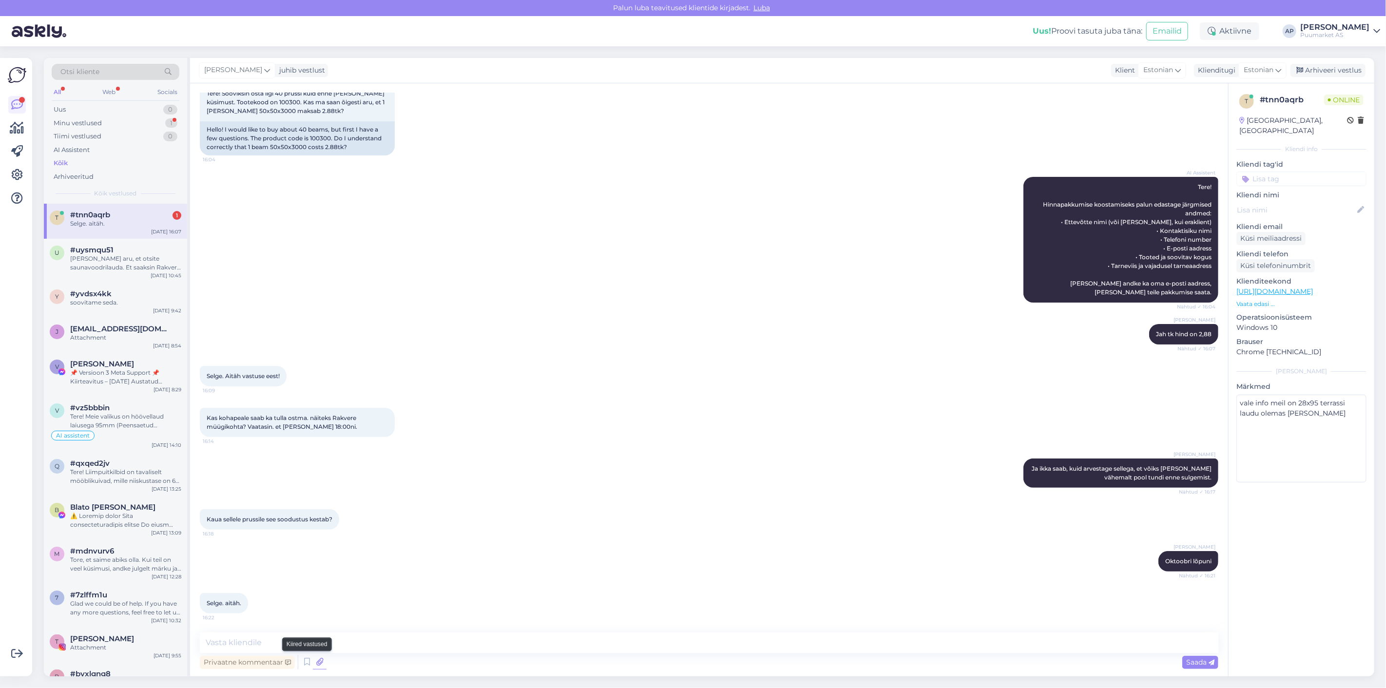
drag, startPoint x: 303, startPoint y: 662, endPoint x: 314, endPoint y: 655, distance: 12.9
click at [303, 662] on icon at bounding box center [307, 662] width 12 height 15
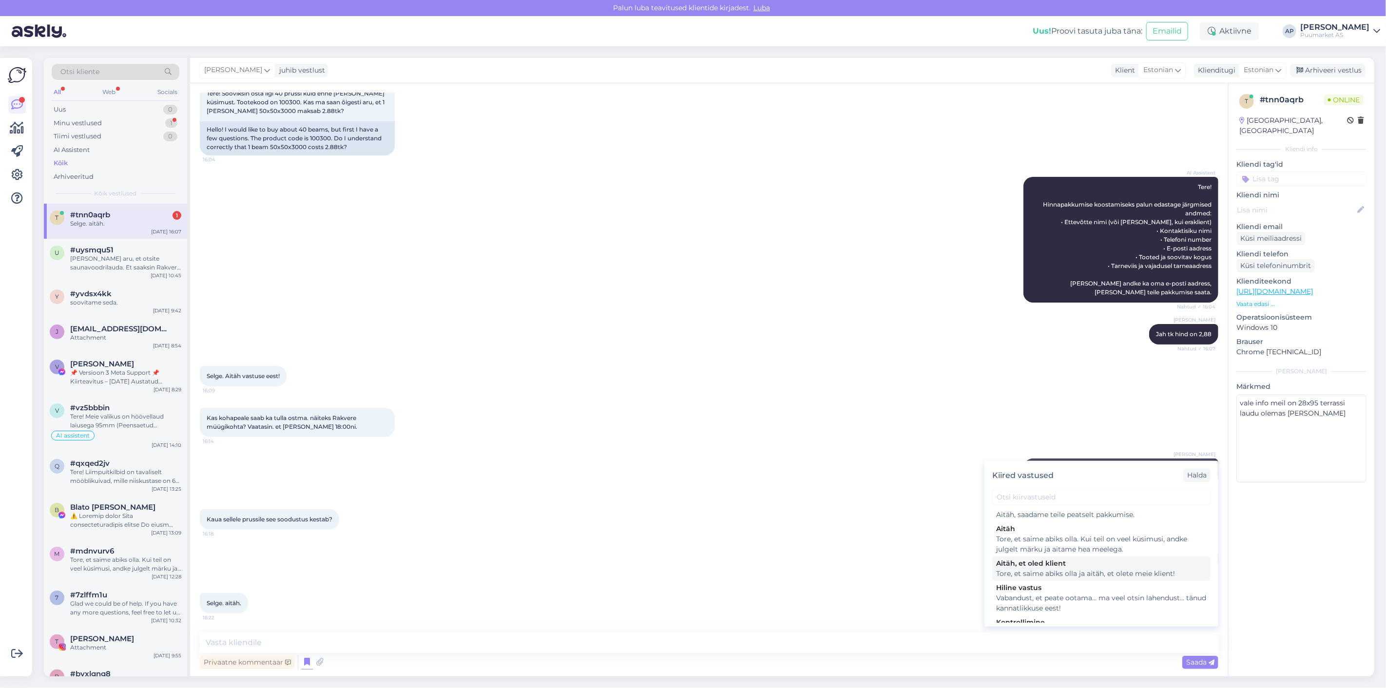
scroll to position [216, 0]
click at [1036, 569] on div "Tore, et saime abiks olla. Kui teil on veel küsimusi, andke julgelt märku ja ai…" at bounding box center [1101, 563] width 210 height 20
type textarea "Tore, et saime abiks olla. Kui teil on veel küsimusi, andke julgelt märku ja ai…"
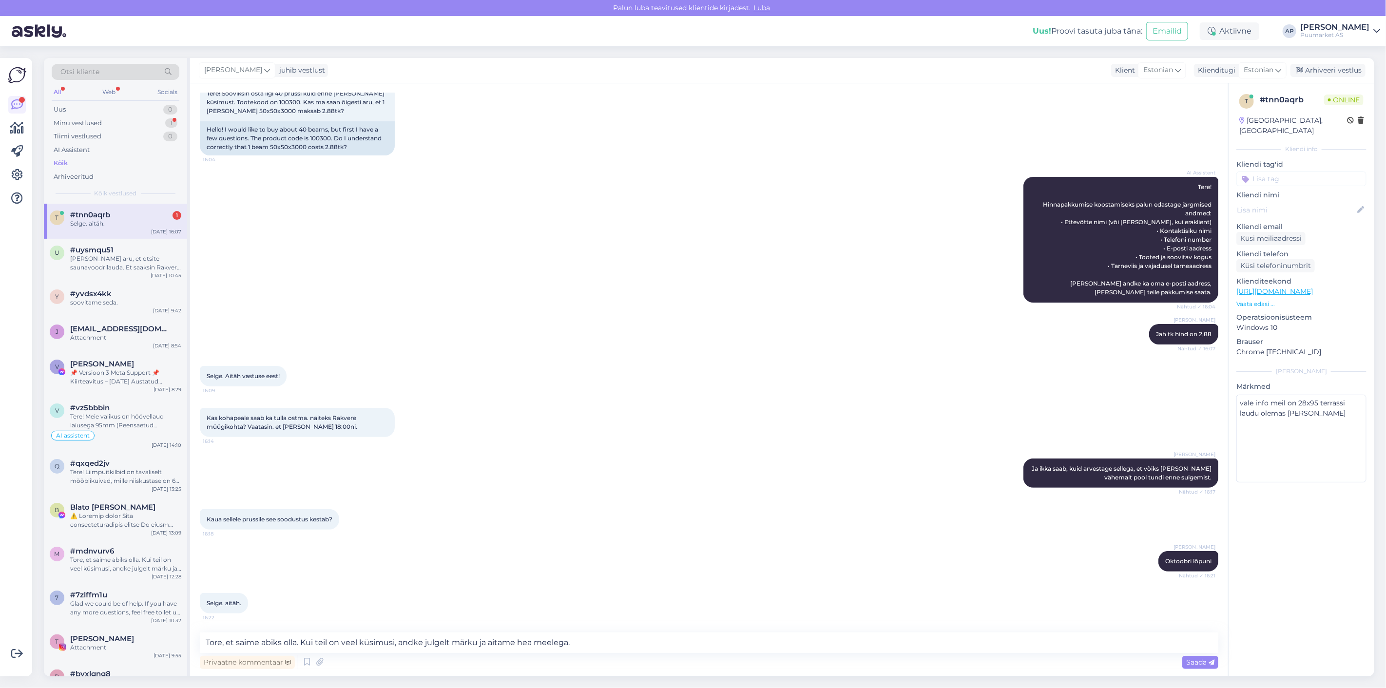
click at [1187, 661] on span "Saada" at bounding box center [1200, 662] width 28 height 9
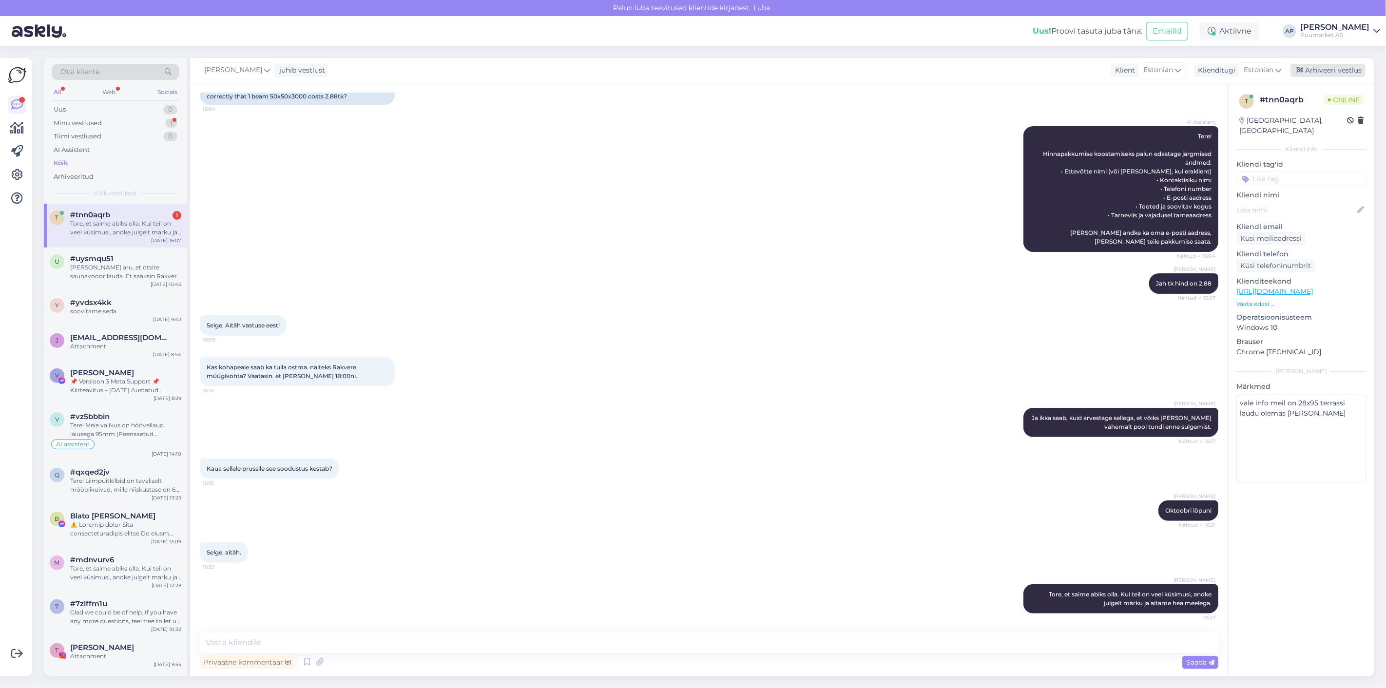
click at [1328, 71] on div "Arhiveeri vestlus" at bounding box center [1327, 70] width 75 height 13
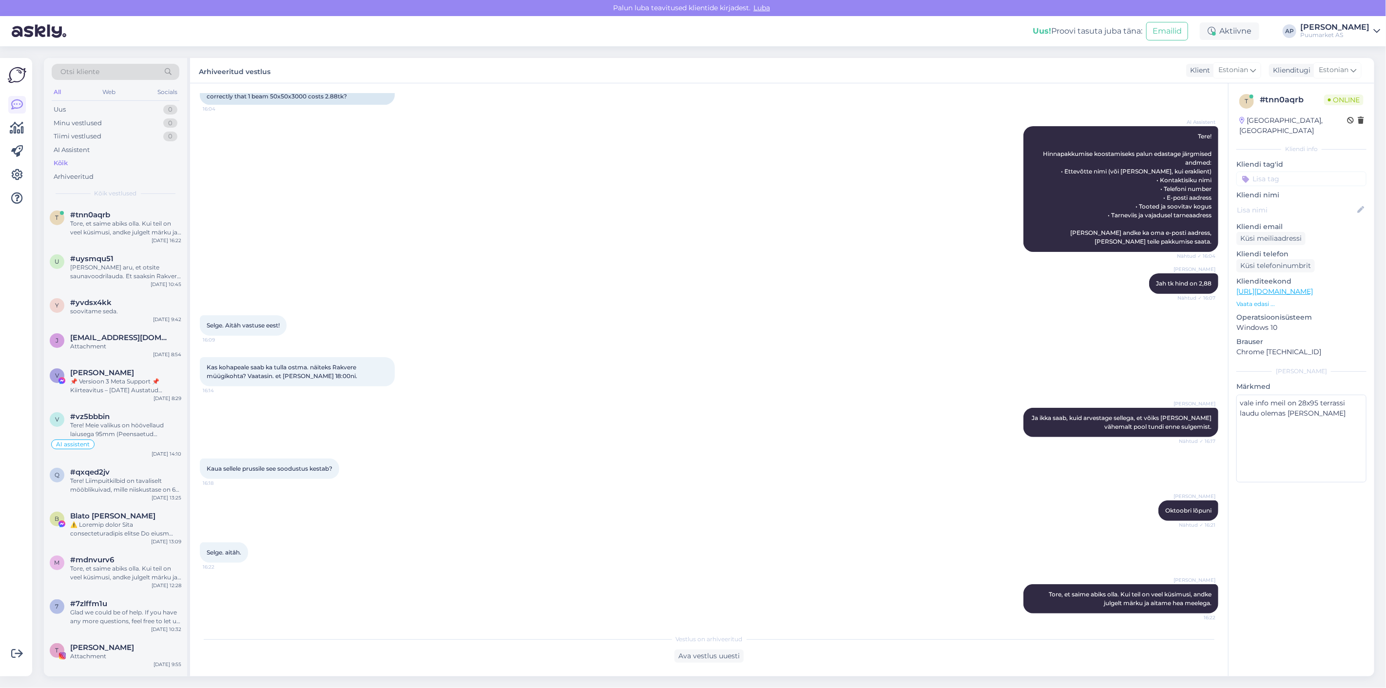
click at [653, 286] on div "[PERSON_NAME] Jah tk hind on 2,88 Nähtud ✓ 16:07" at bounding box center [709, 284] width 1018 height 42
